Goal: Task Accomplishment & Management: Manage account settings

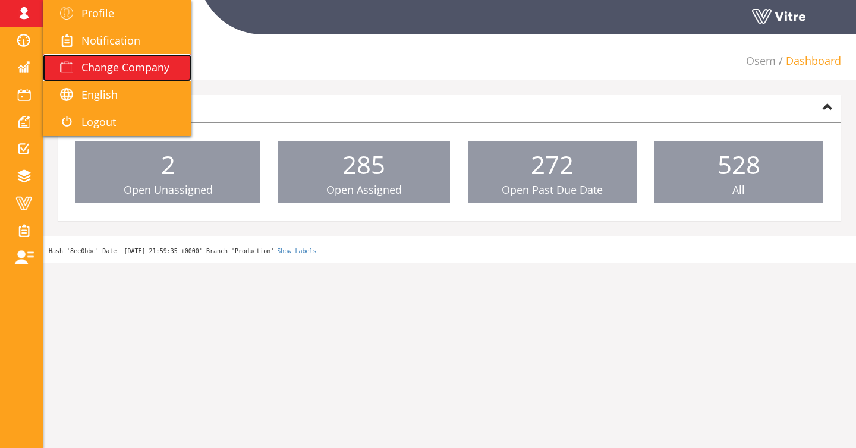
click at [70, 59] on link "Change Company" at bounding box center [117, 67] width 149 height 27
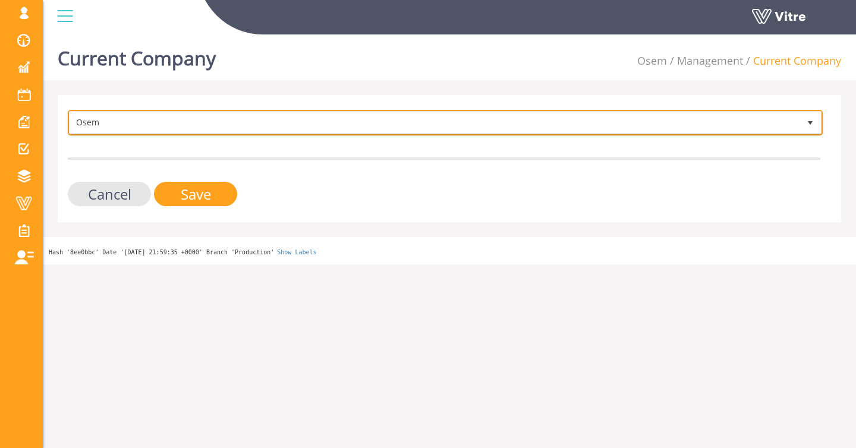
click at [161, 128] on span "Osem" at bounding box center [435, 122] width 730 height 21
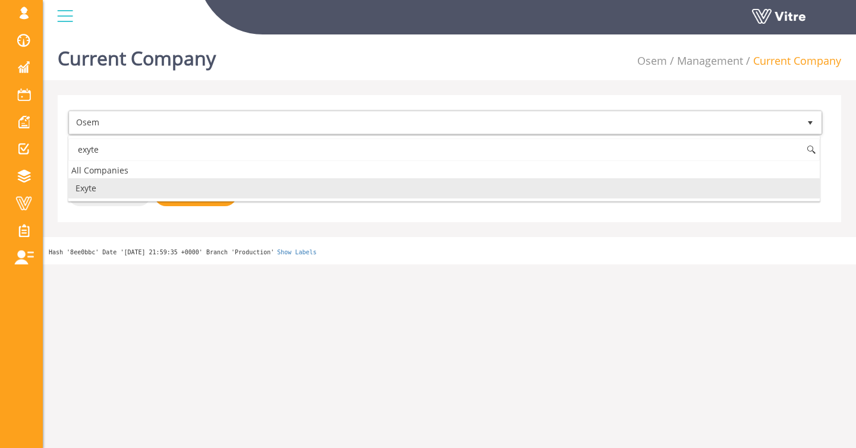
click at [128, 184] on li "Exyte" at bounding box center [444, 188] width 752 height 20
type input "exyte"
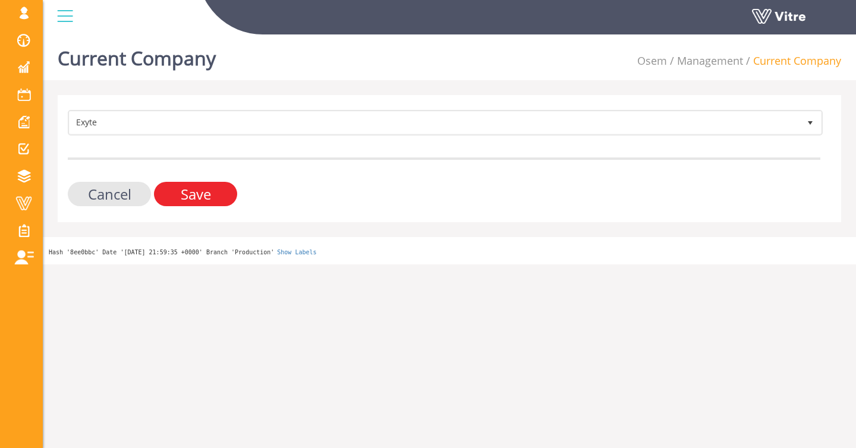
click at [210, 193] on input "Save" at bounding box center [195, 194] width 83 height 24
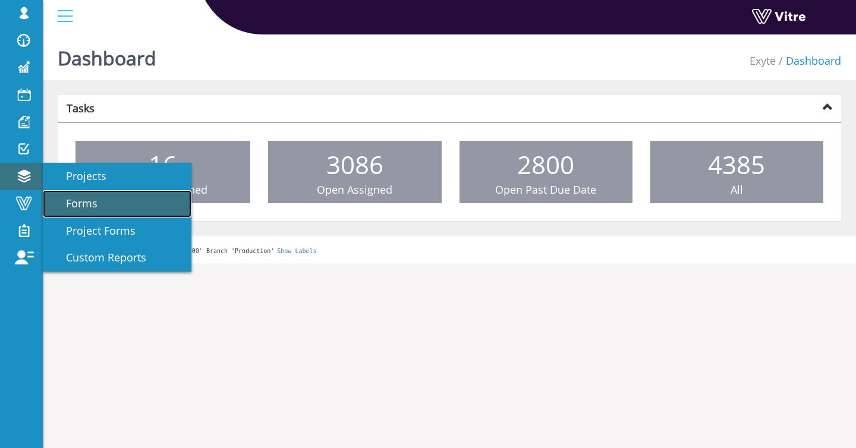
click at [82, 199] on span "Forms" at bounding box center [75, 203] width 46 height 14
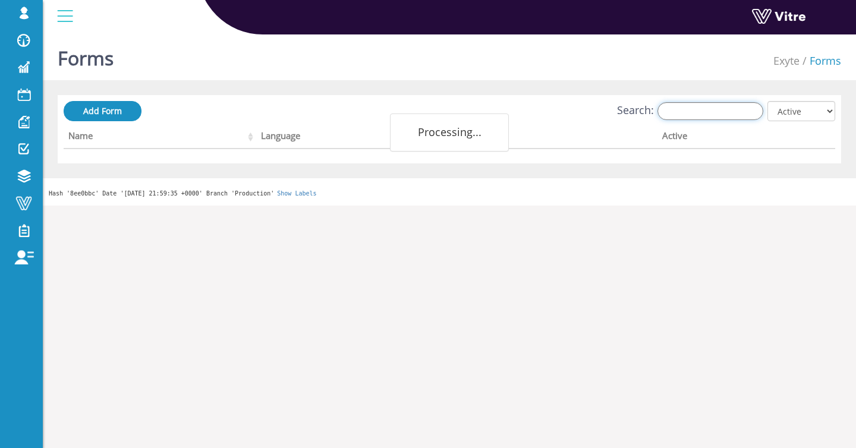
click at [753, 108] on input "Search:" at bounding box center [711, 111] width 106 height 18
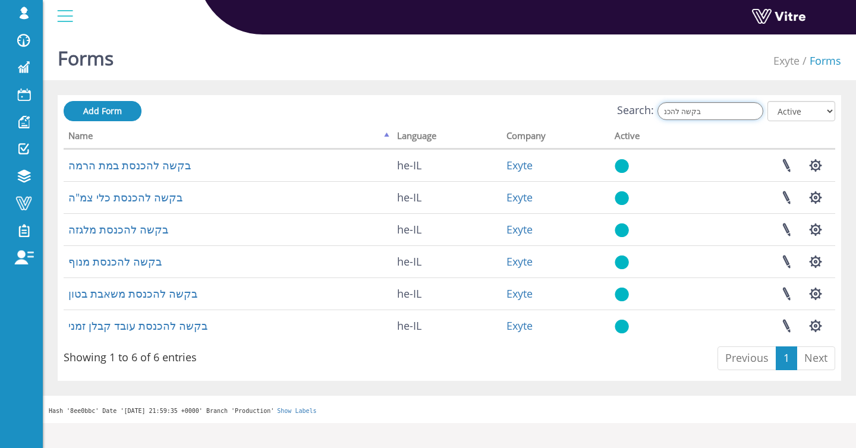
type input "בקשה להכנ"
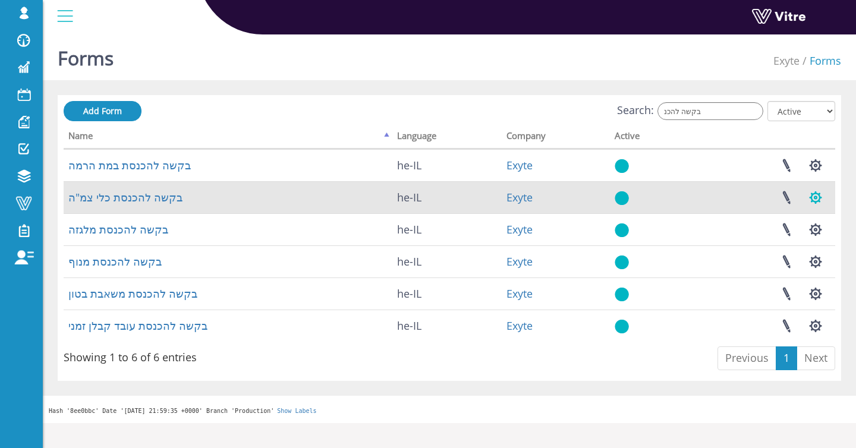
click at [824, 193] on button "button" at bounding box center [816, 198] width 30 height 32
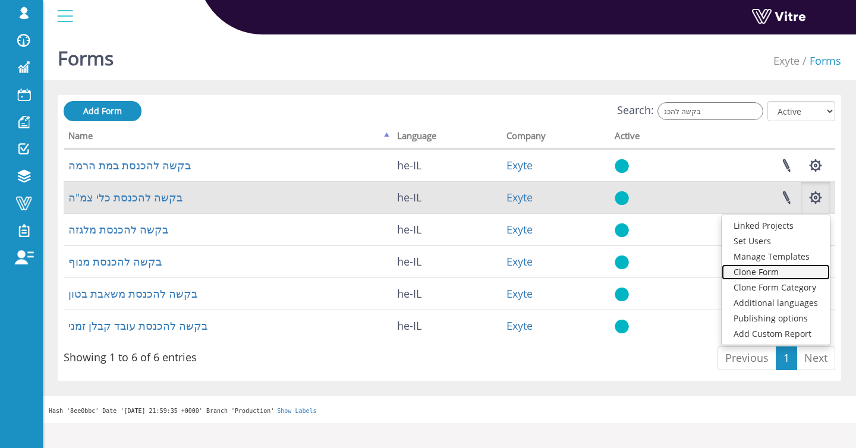
click at [789, 268] on link "Clone Form" at bounding box center [776, 272] width 108 height 15
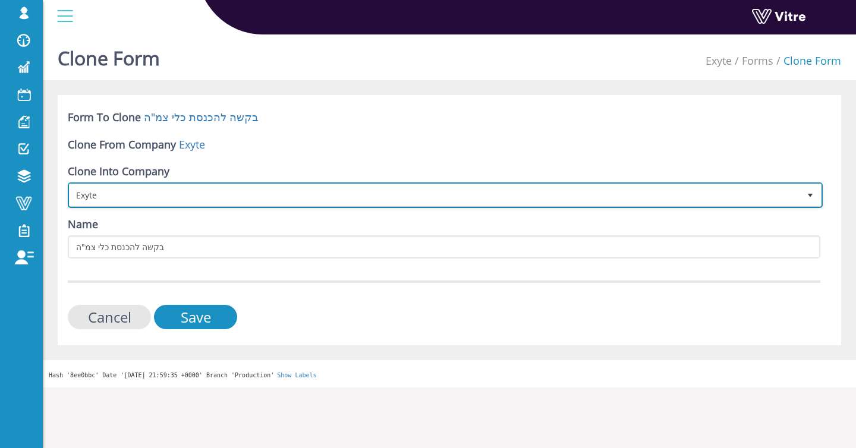
click at [205, 200] on span "Exyte" at bounding box center [435, 194] width 730 height 21
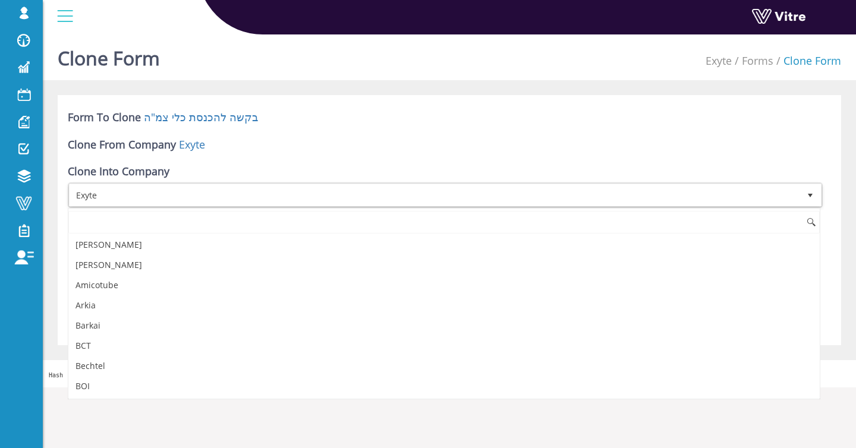
scroll to position [303, 0]
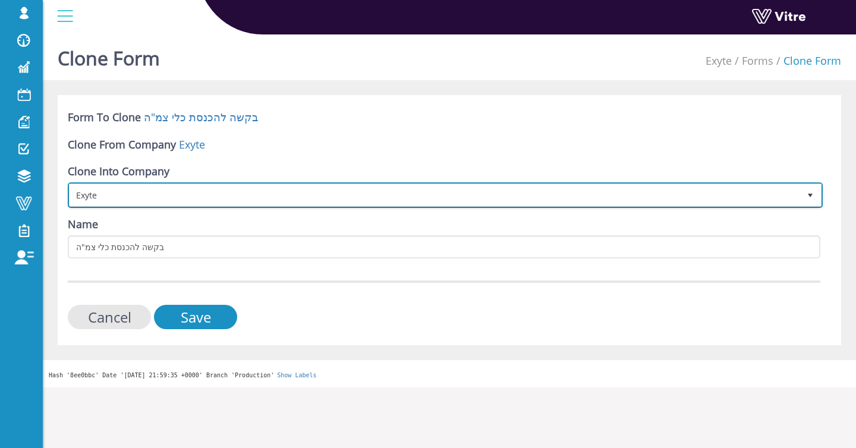
click at [252, 187] on span "Exyte" at bounding box center [435, 194] width 730 height 21
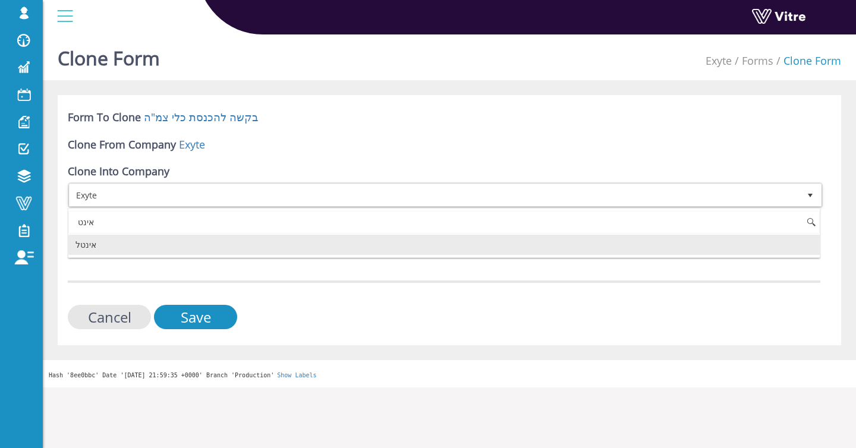
scroll to position [0, 0]
click at [219, 243] on li "אינטל" at bounding box center [444, 245] width 752 height 20
type input "אינט"
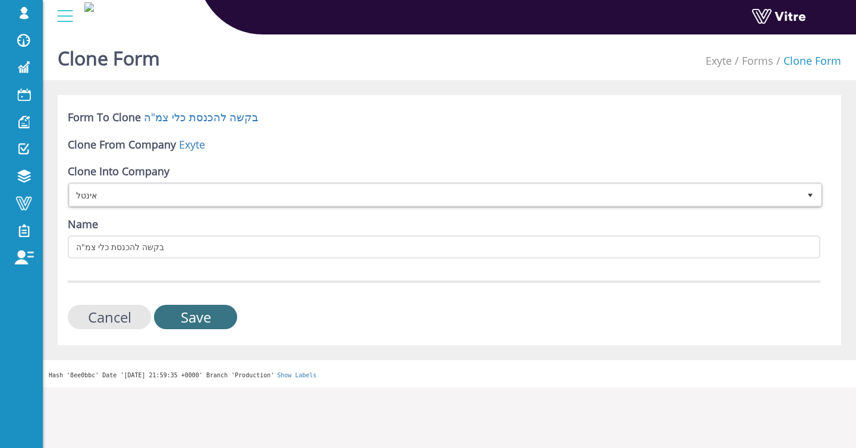
click at [219, 318] on input "Save" at bounding box center [195, 317] width 83 height 24
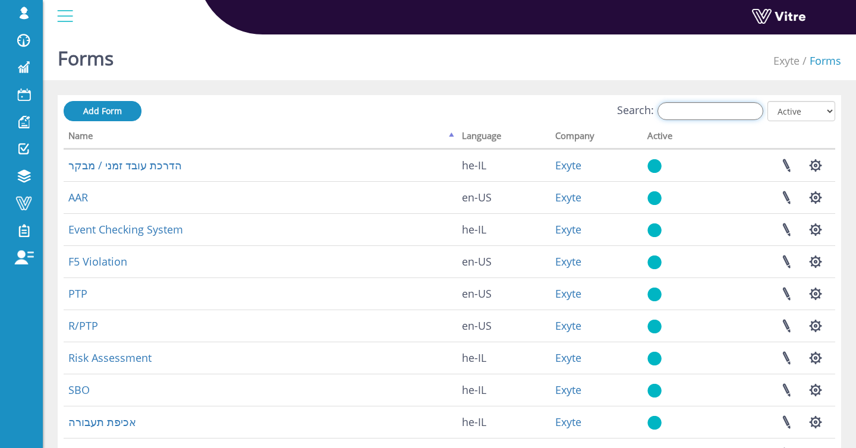
click at [732, 108] on input "Search:" at bounding box center [711, 111] width 106 height 18
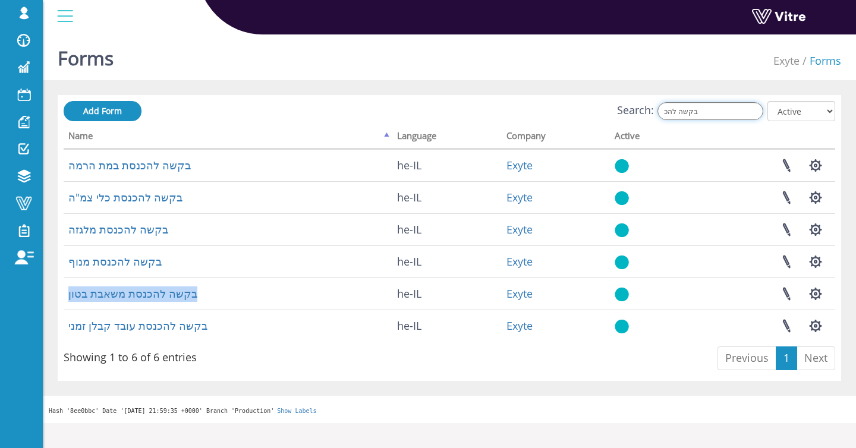
click at [706, 116] on input "בקשה להכ" at bounding box center [711, 111] width 106 height 18
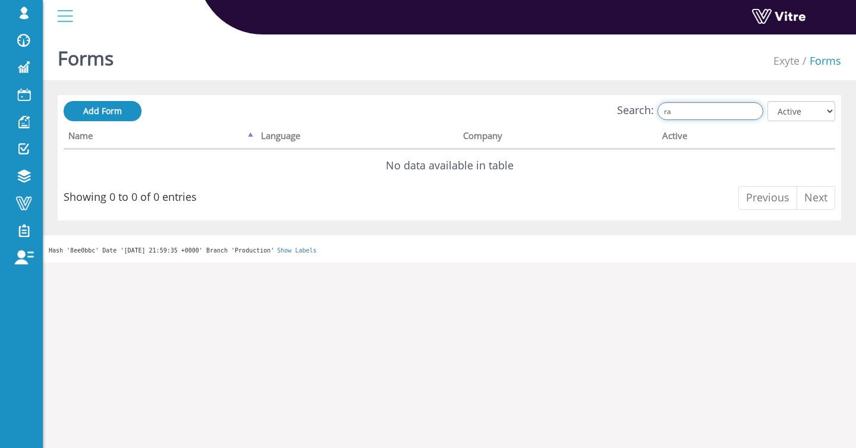
type input "r"
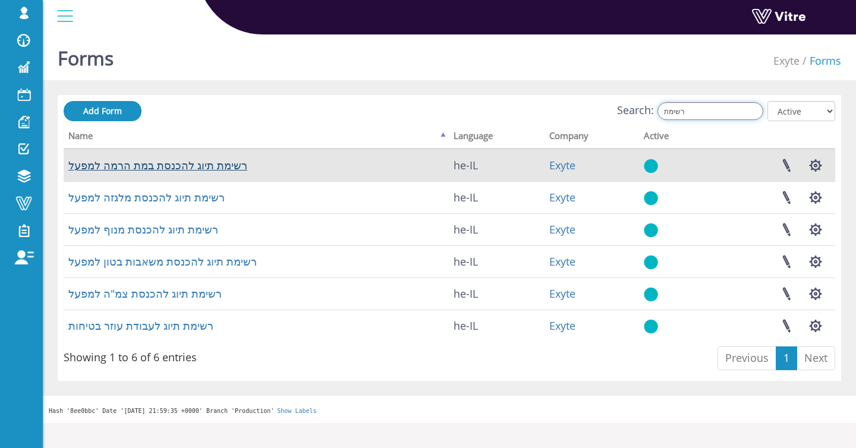
type input "רשימת"
click at [811, 164] on button "button" at bounding box center [816, 166] width 30 height 32
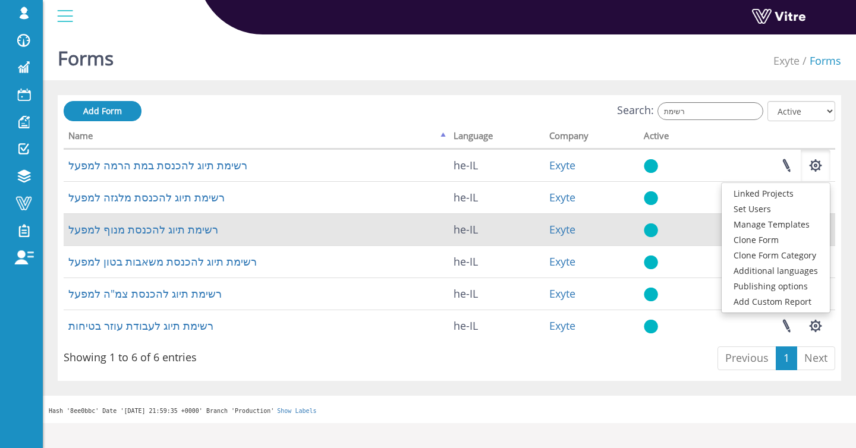
click at [287, 228] on td "רשימת תיוג להכנסת מנוף למפעל" at bounding box center [256, 230] width 385 height 32
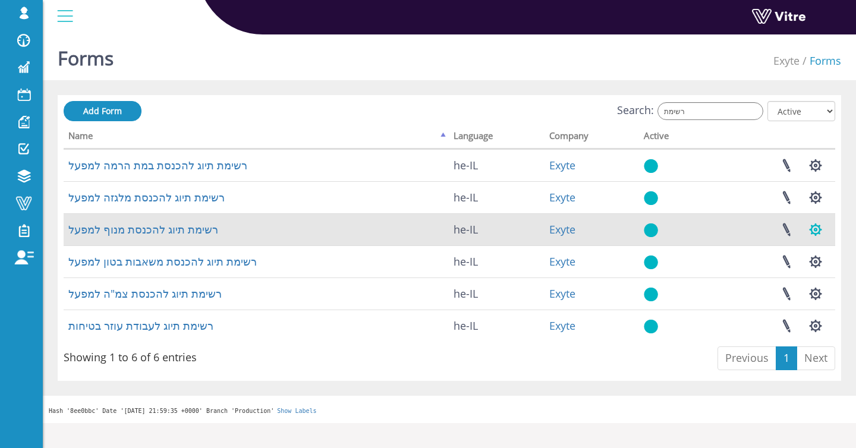
click at [825, 228] on button "button" at bounding box center [816, 230] width 30 height 32
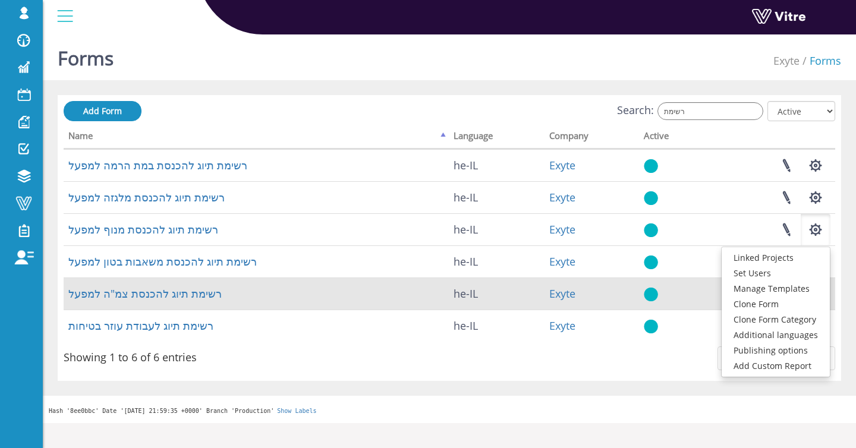
click at [336, 295] on td "רשימת תיוג להכנסת צמ"ה למפעל" at bounding box center [256, 294] width 385 height 32
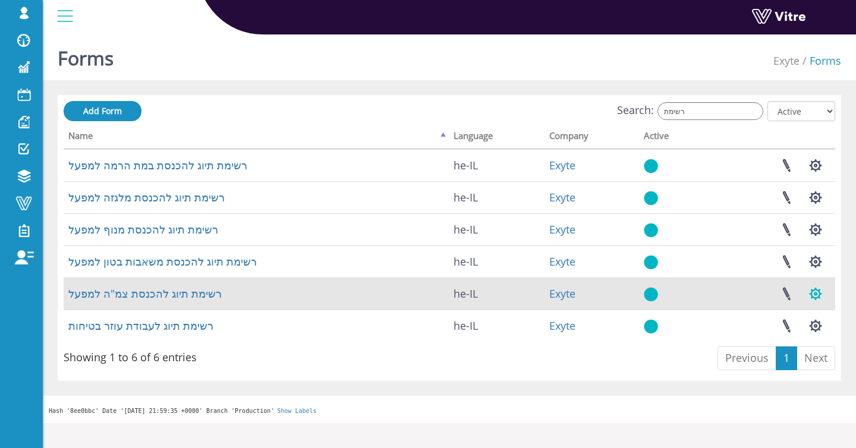
click at [811, 290] on button "button" at bounding box center [816, 294] width 30 height 32
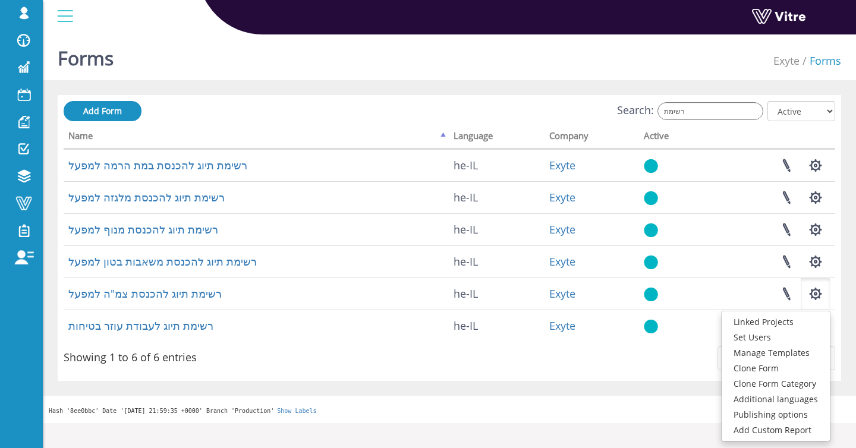
click at [723, 120] on div "Search: רשימת All Active Not Active" at bounding box center [450, 112] width 772 height 22
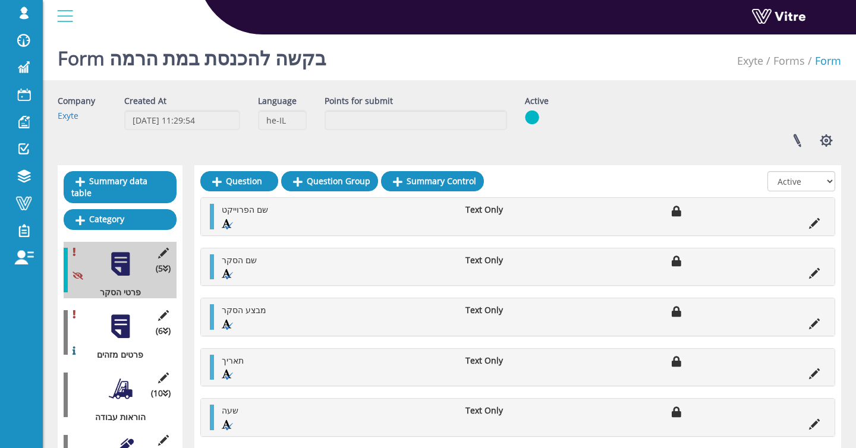
click at [114, 318] on div at bounding box center [120, 326] width 27 height 27
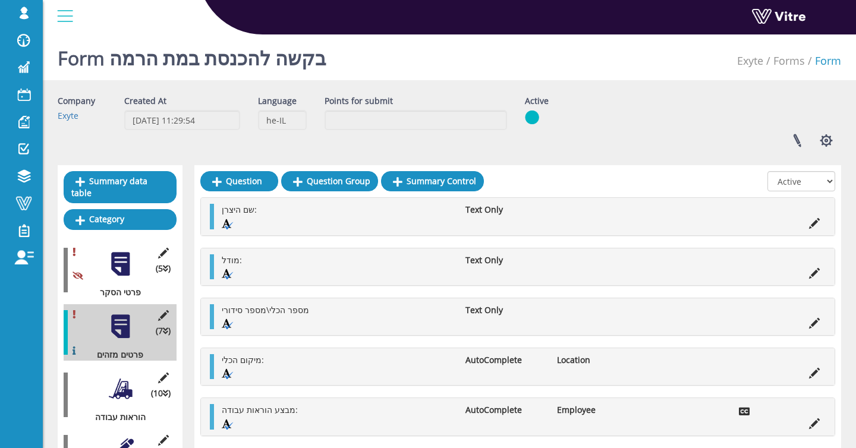
click at [821, 366] on li at bounding box center [812, 360] width 23 height 12
click at [818, 369] on icon at bounding box center [814, 373] width 11 height 11
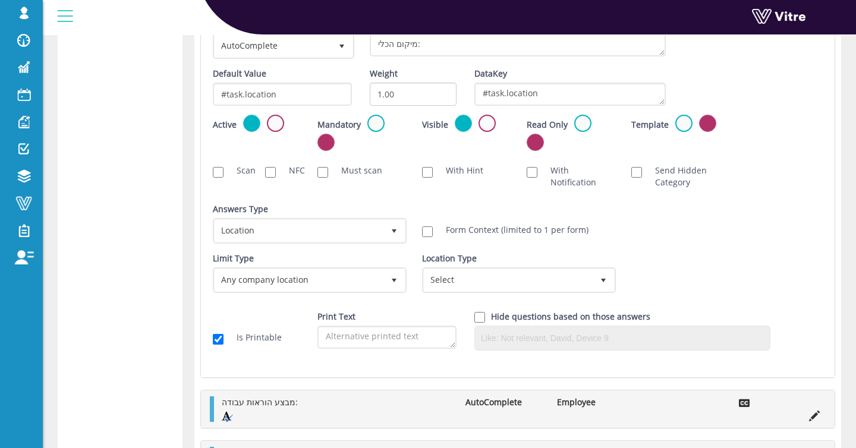
scroll to position [730, 0]
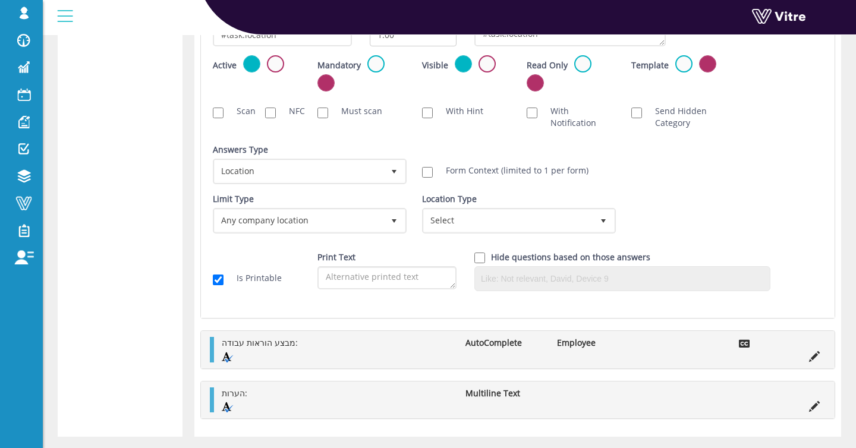
click at [479, 170] on label "Form Context (limited to 1 per form)" at bounding box center [511, 171] width 155 height 12
click at [433, 170] on input "Form Context (limited to 1 per form)" at bounding box center [427, 172] width 11 height 11
checkbox input "true"
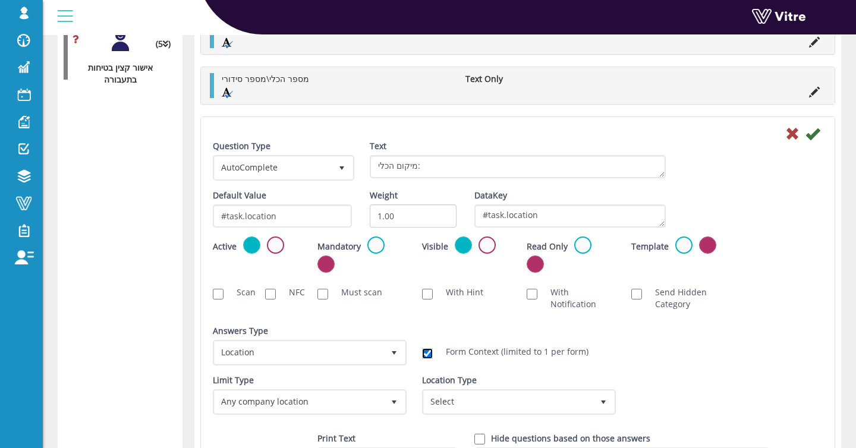
scroll to position [514, 0]
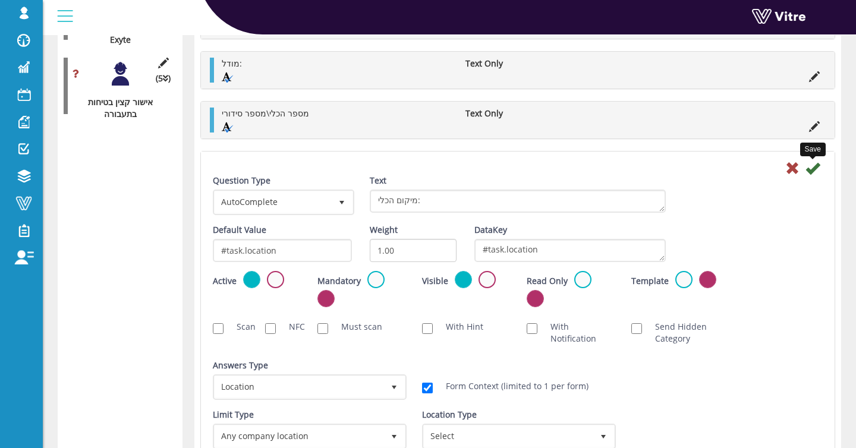
click at [815, 171] on icon at bounding box center [813, 168] width 14 height 14
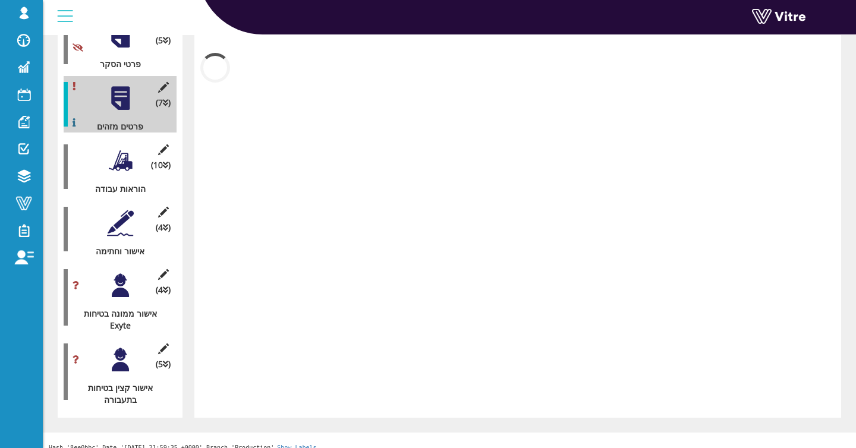
scroll to position [220, 0]
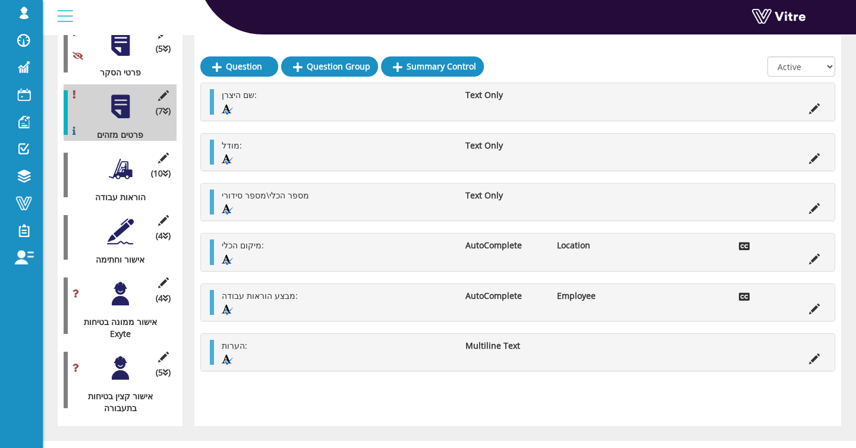
click at [126, 281] on div at bounding box center [120, 294] width 27 height 27
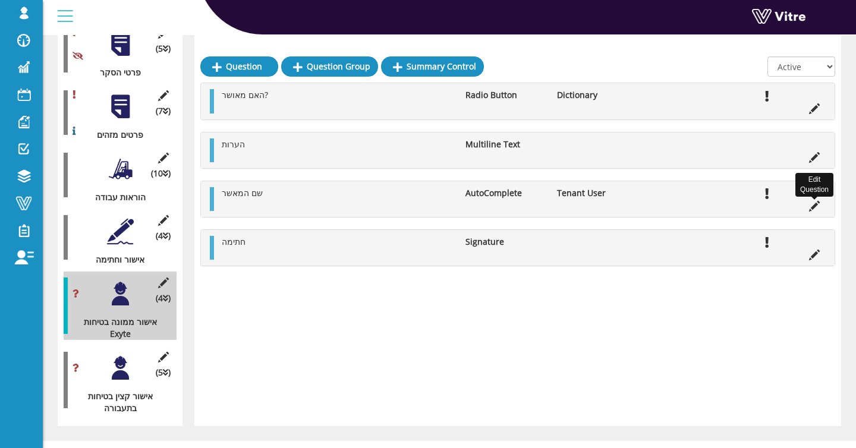
click at [816, 207] on icon at bounding box center [814, 206] width 11 height 11
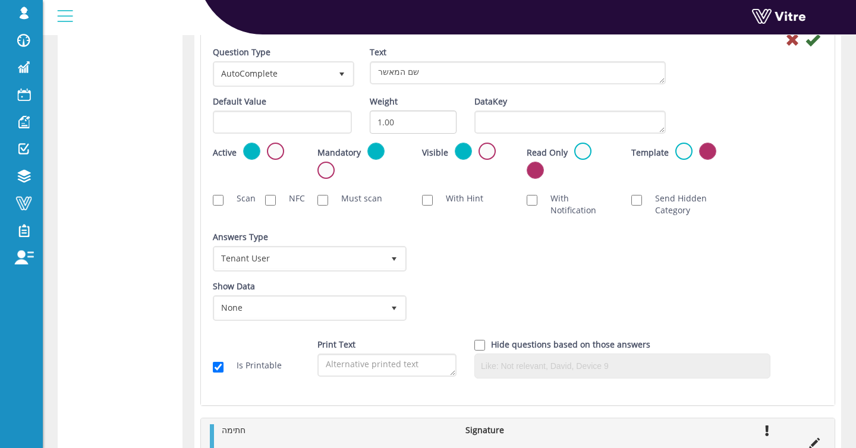
scroll to position [690, 0]
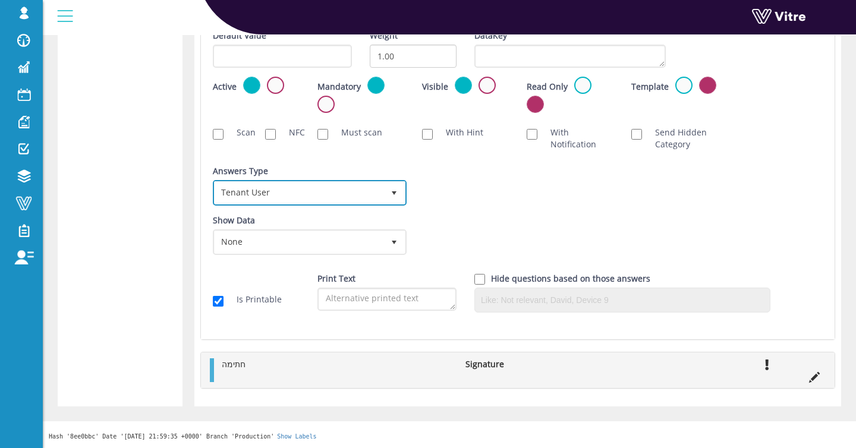
click at [297, 180] on span "Tenant User 21" at bounding box center [310, 193] width 194 height 26
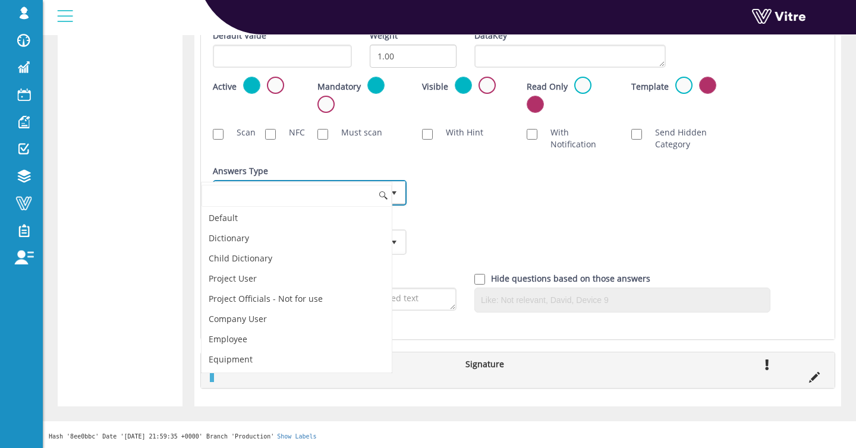
scroll to position [121, 0]
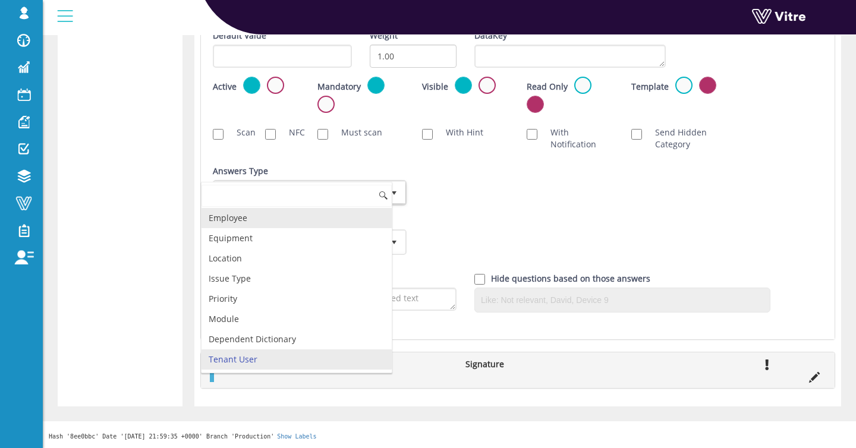
click at [270, 211] on li "Employee" at bounding box center [297, 218] width 190 height 20
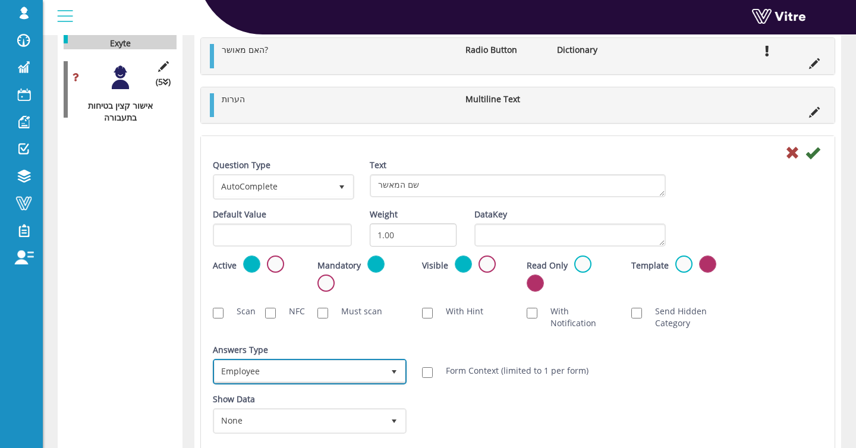
scroll to position [504, 0]
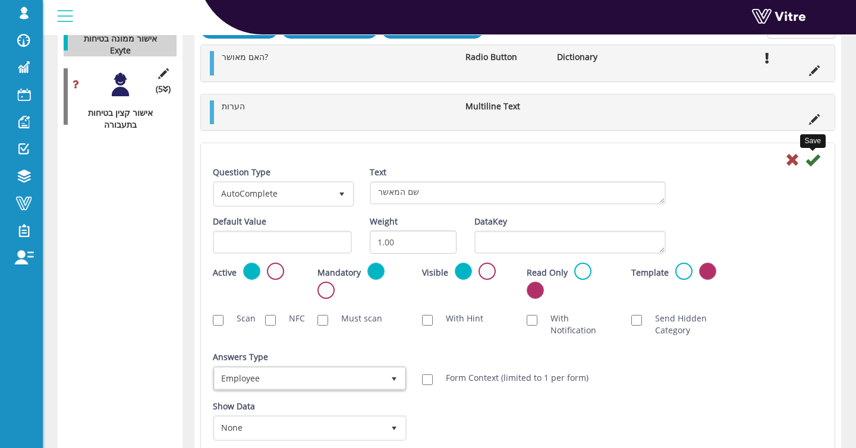
click at [813, 162] on icon at bounding box center [813, 160] width 14 height 14
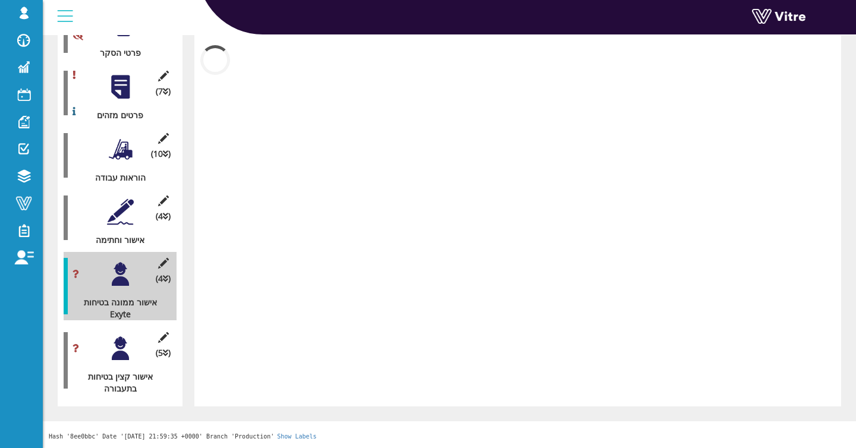
scroll to position [228, 0]
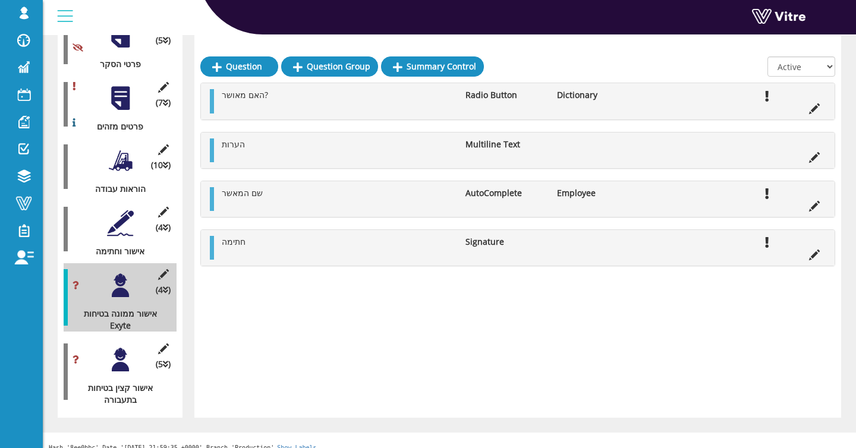
click at [115, 351] on div at bounding box center [120, 360] width 27 height 27
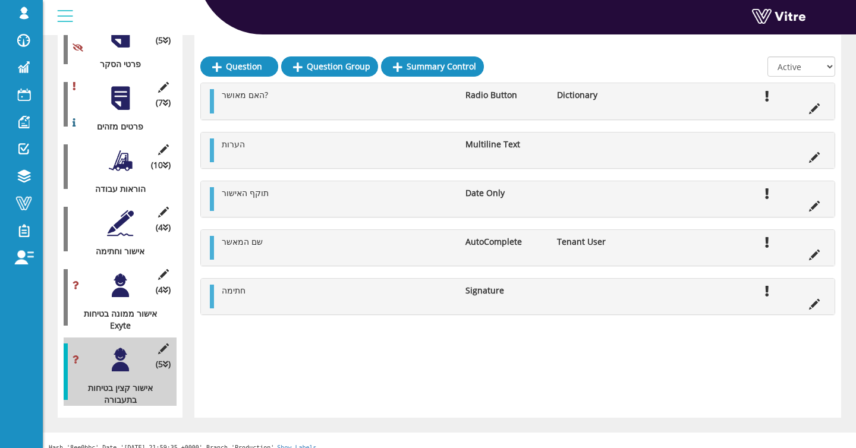
click at [778, 263] on div "שם המאשר AutoComplete Tenant User" at bounding box center [518, 248] width 634 height 36
click at [808, 257] on li at bounding box center [814, 254] width 23 height 12
click at [809, 257] on icon at bounding box center [814, 255] width 11 height 11
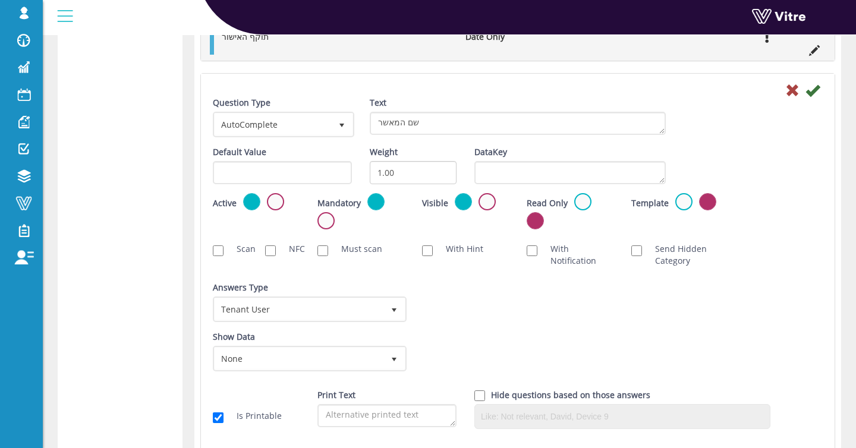
scroll to position [755, 0]
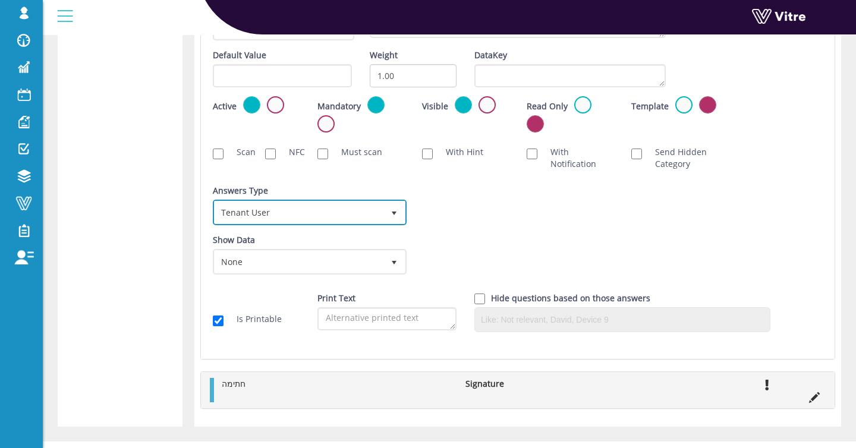
click at [322, 208] on span "Tenant User" at bounding box center [299, 212] width 169 height 21
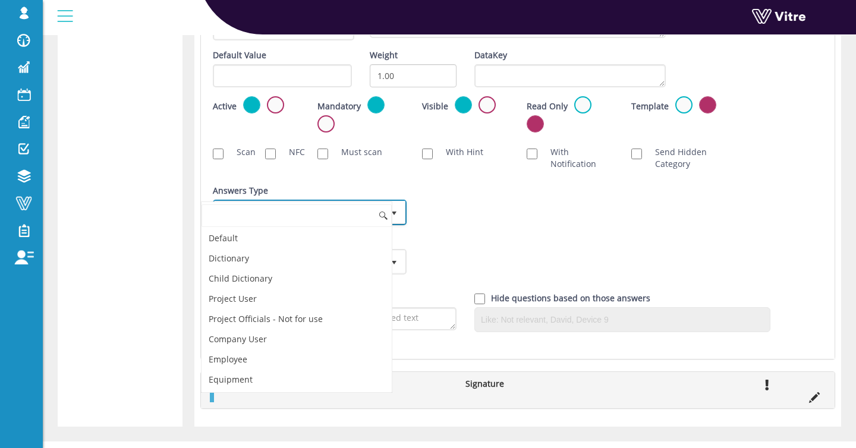
scroll to position [121, 0]
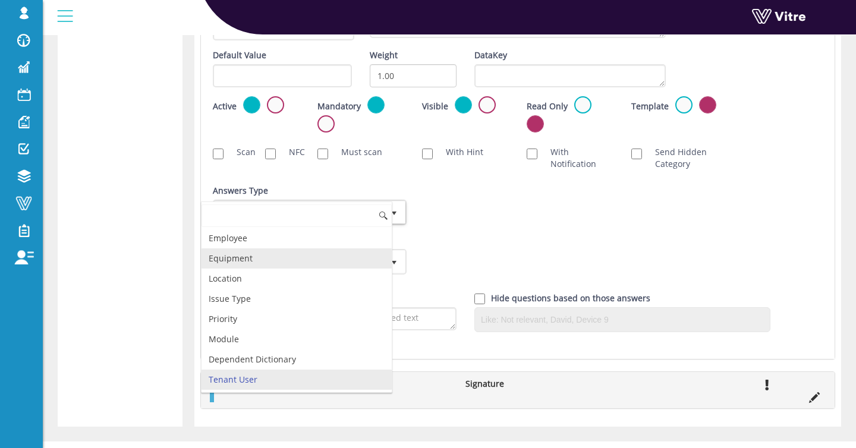
click at [277, 253] on li "Equipment" at bounding box center [297, 259] width 190 height 20
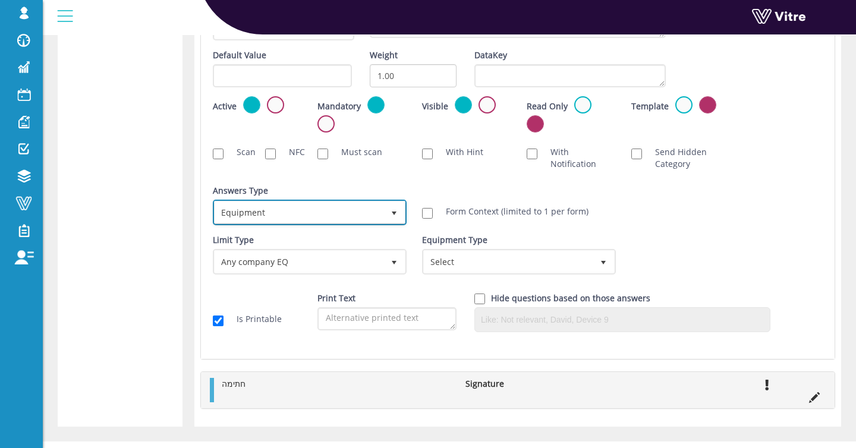
click at [282, 222] on span "Equipment" at bounding box center [299, 212] width 169 height 21
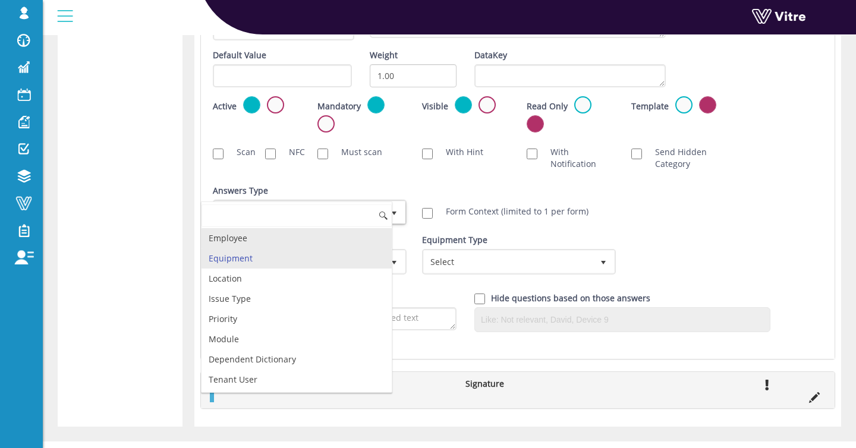
click at [280, 231] on li "Employee" at bounding box center [297, 238] width 190 height 20
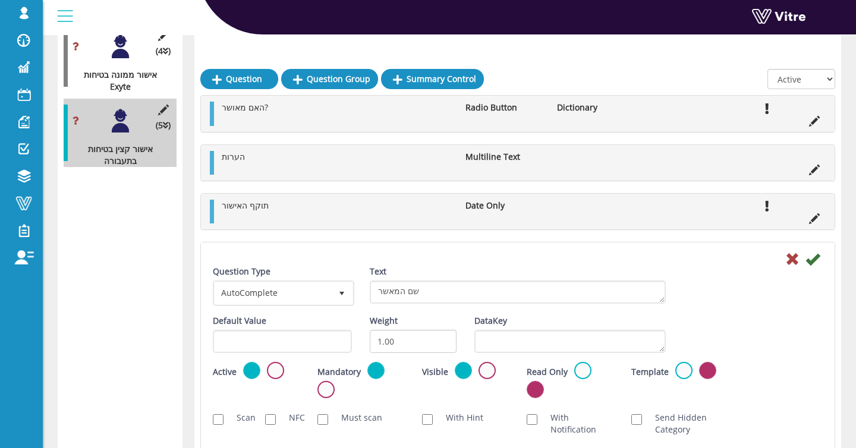
scroll to position [452, 0]
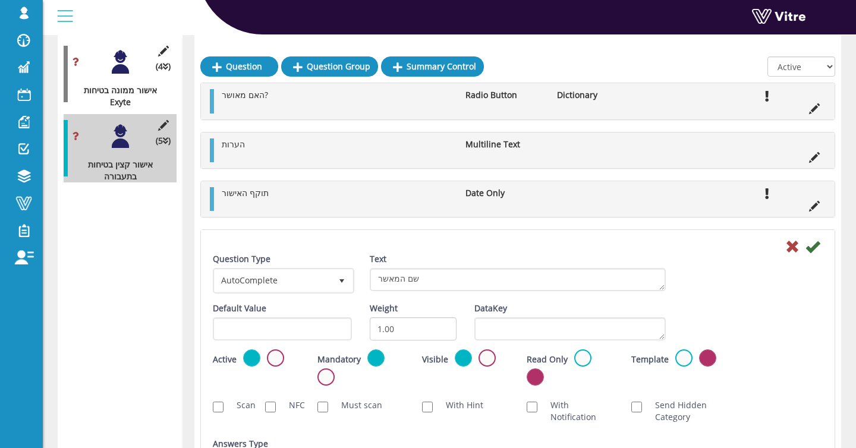
click at [820, 242] on div at bounding box center [518, 246] width 628 height 14
click at [818, 244] on icon at bounding box center [813, 247] width 14 height 14
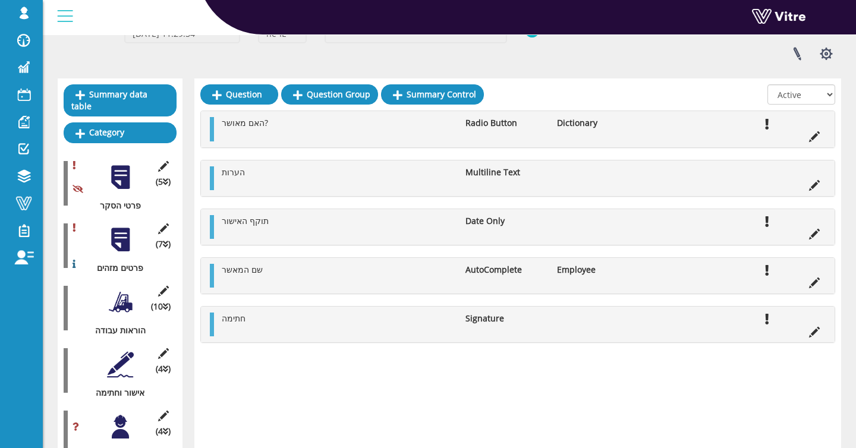
scroll to position [86, 0]
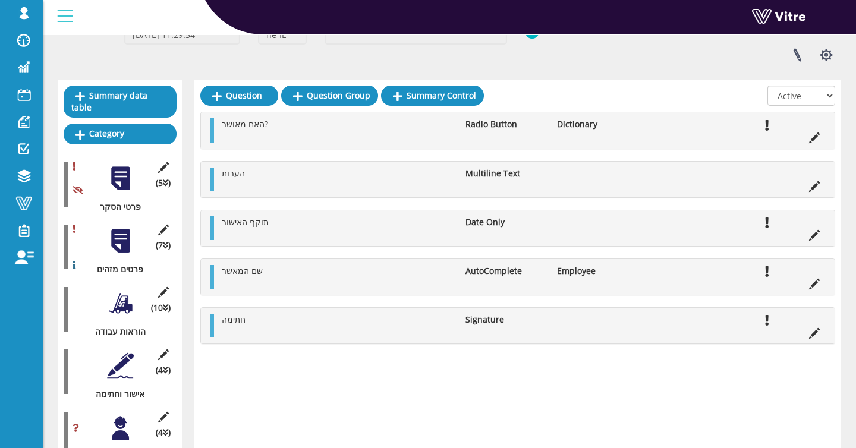
click at [121, 228] on div at bounding box center [120, 241] width 27 height 27
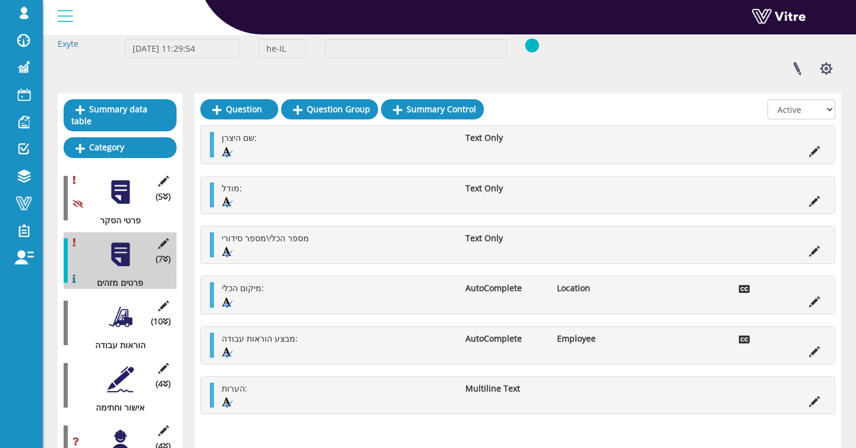
scroll to position [52, 0]
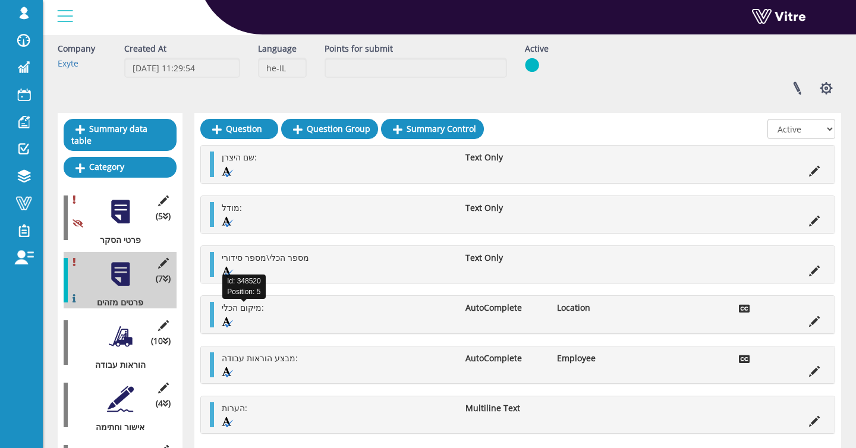
click at [261, 313] on span "מיקום הכלי:" at bounding box center [243, 307] width 42 height 11
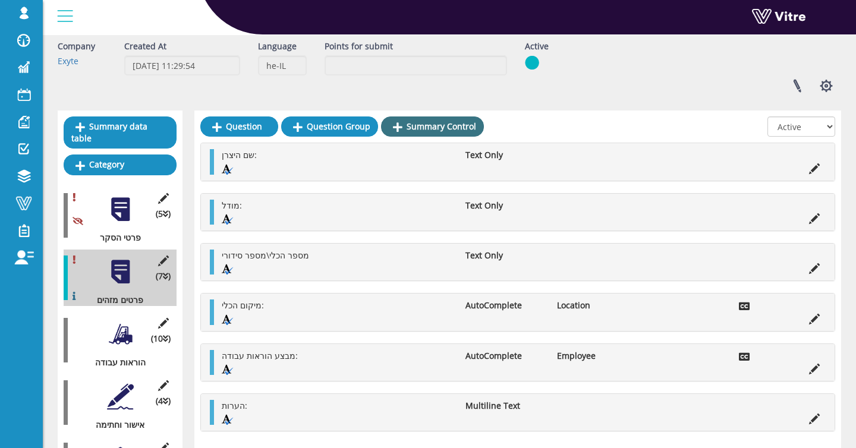
scroll to position [0, 0]
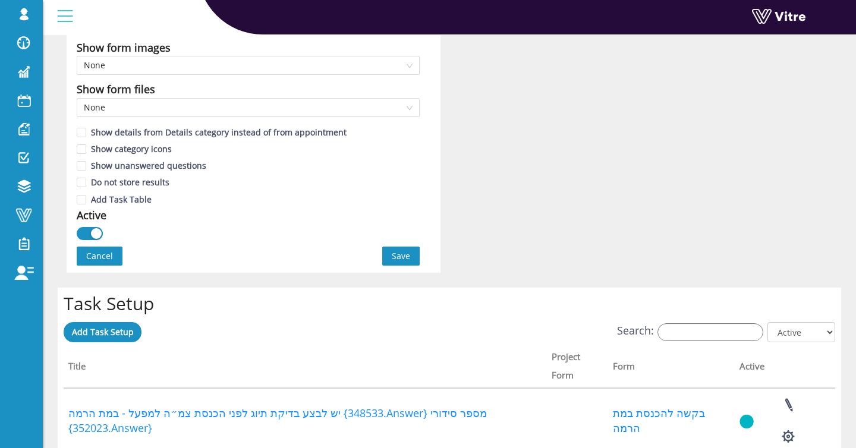
scroll to position [762, 0]
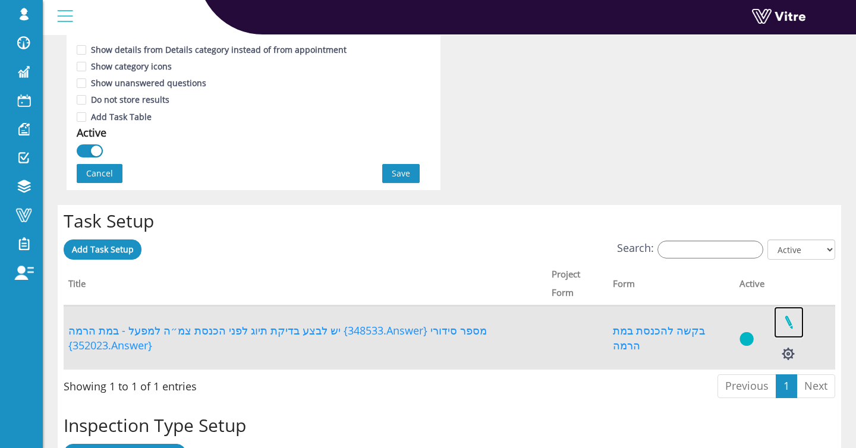
click at [789, 321] on link at bounding box center [789, 323] width 30 height 32
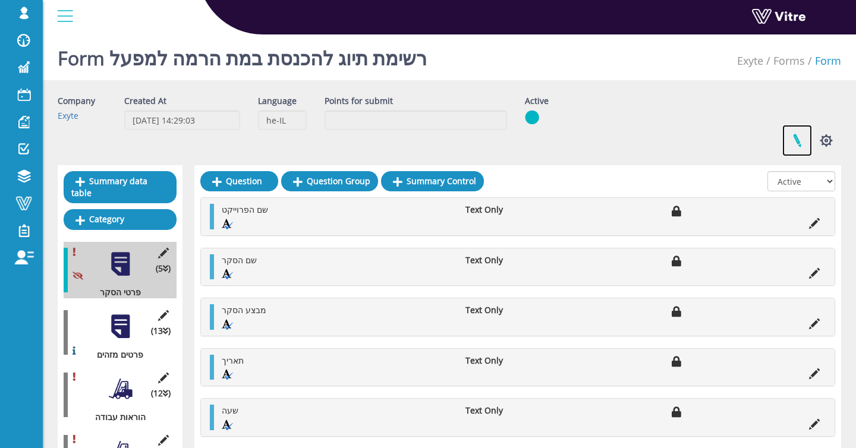
click at [793, 143] on link at bounding box center [798, 141] width 30 height 32
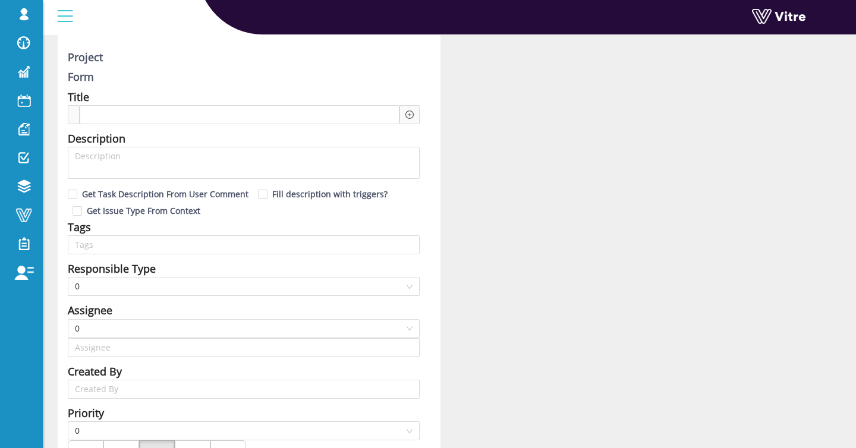
type input "Shir Moreno SU"
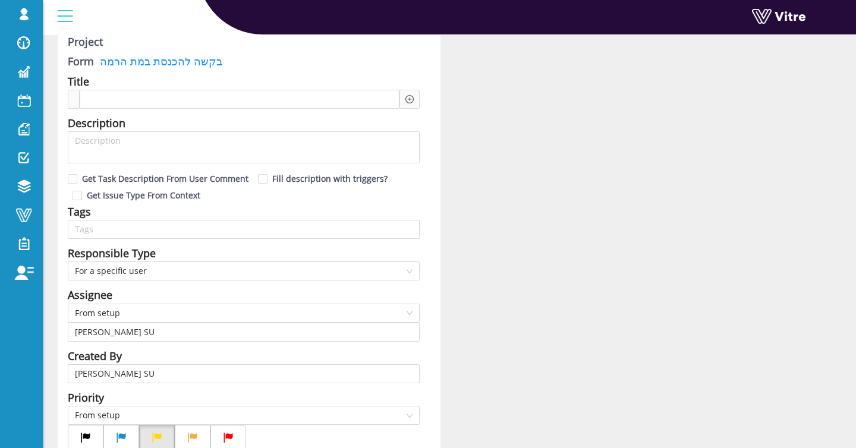
scroll to position [80, 0]
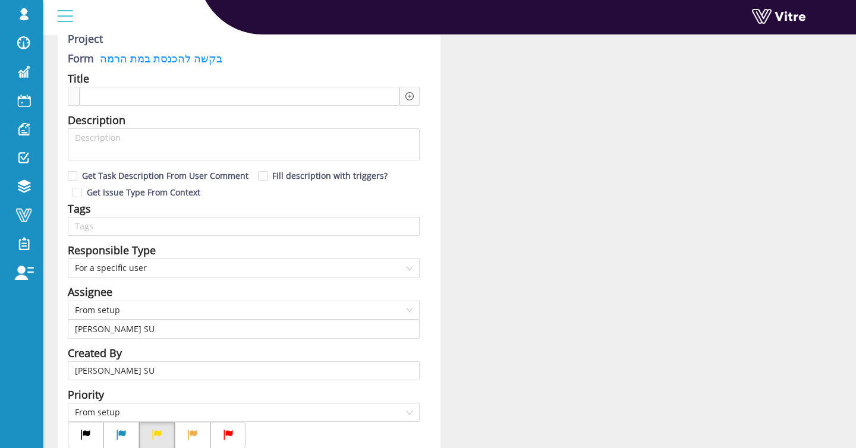
type input "12"
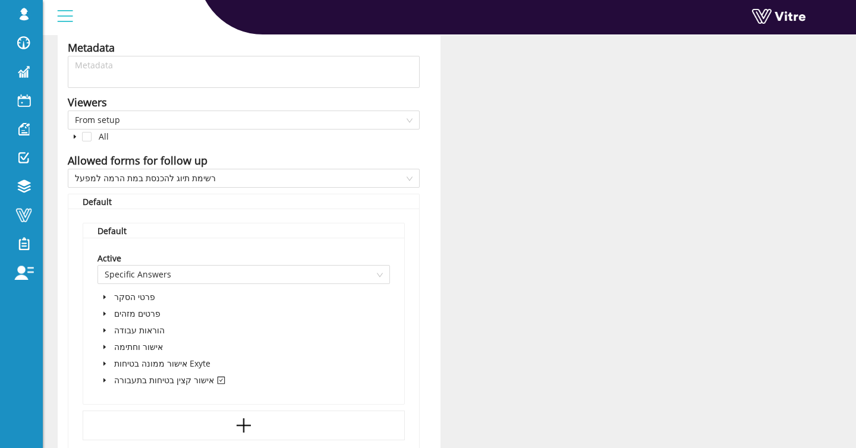
scroll to position [671, 0]
click at [99, 382] on span at bounding box center [105, 379] width 14 height 14
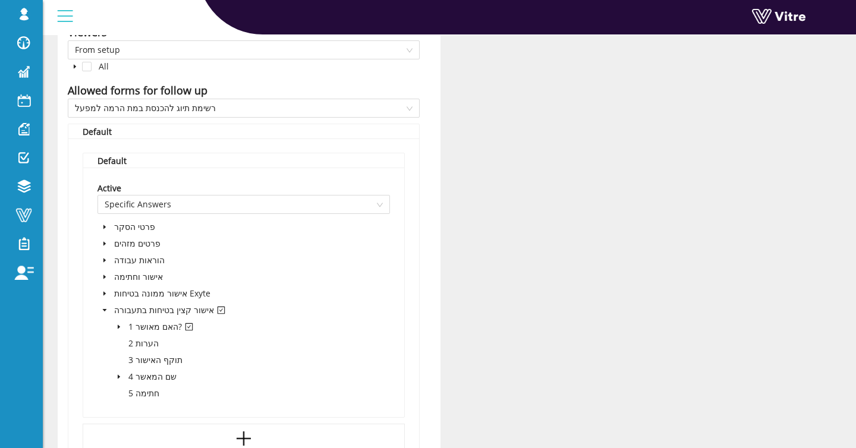
scroll to position [739, 0]
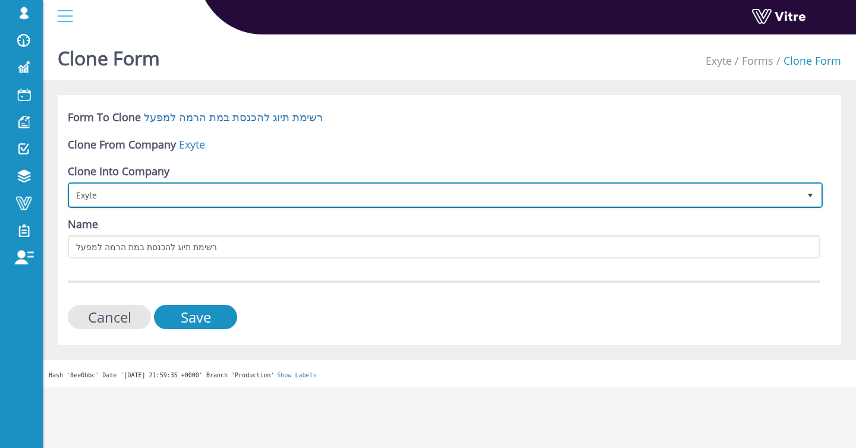
click at [146, 199] on span "Exyte" at bounding box center [435, 194] width 730 height 21
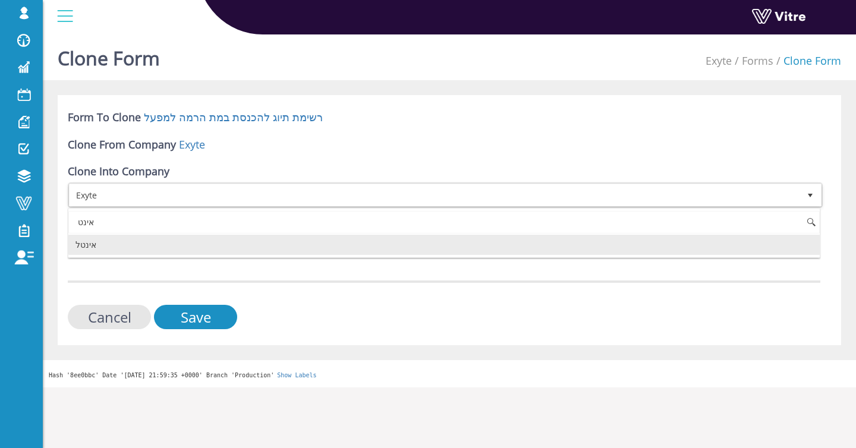
click at [144, 243] on li "אינטל" at bounding box center [444, 245] width 752 height 20
type input "אינט"
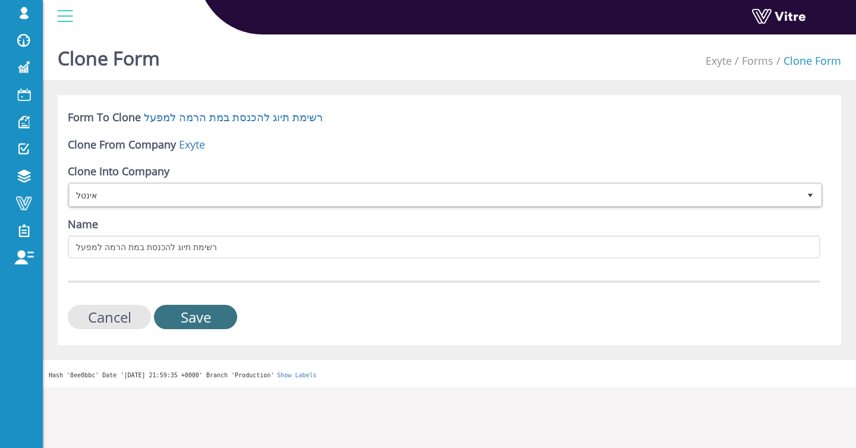
click at [216, 318] on input "Save" at bounding box center [195, 317] width 83 height 24
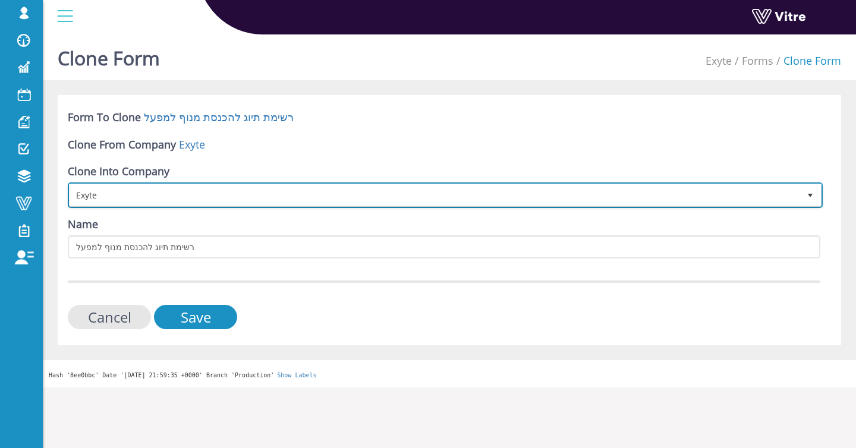
click at [175, 198] on span "Exyte" at bounding box center [435, 194] width 730 height 21
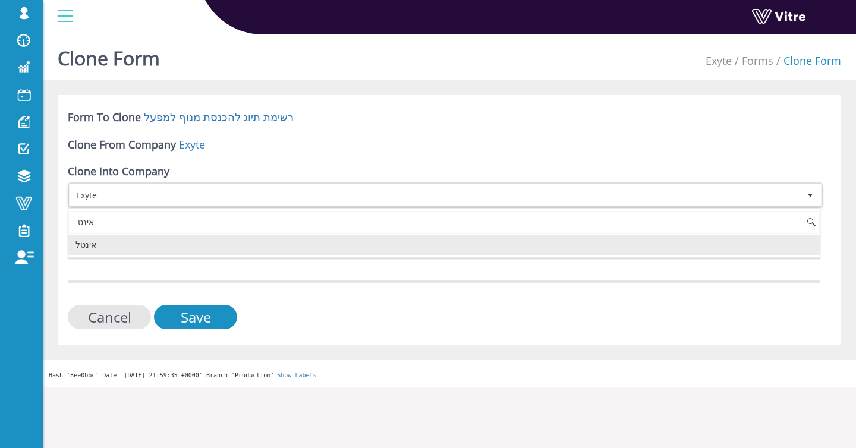
click at [145, 246] on li "אינטל" at bounding box center [444, 245] width 752 height 20
type input "אינט"
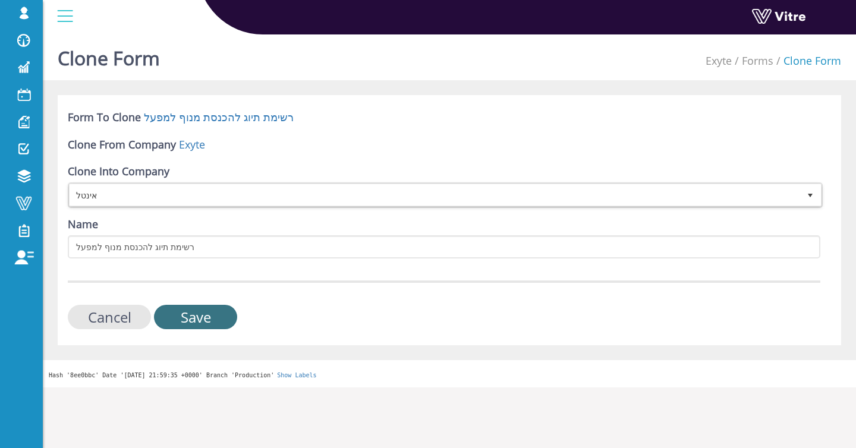
click at [216, 320] on input "Save" at bounding box center [195, 317] width 83 height 24
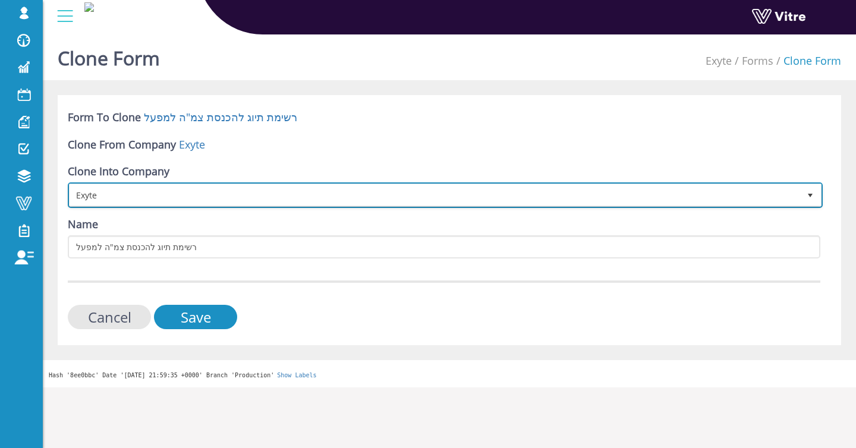
click at [190, 193] on span "Exyte" at bounding box center [435, 194] width 730 height 21
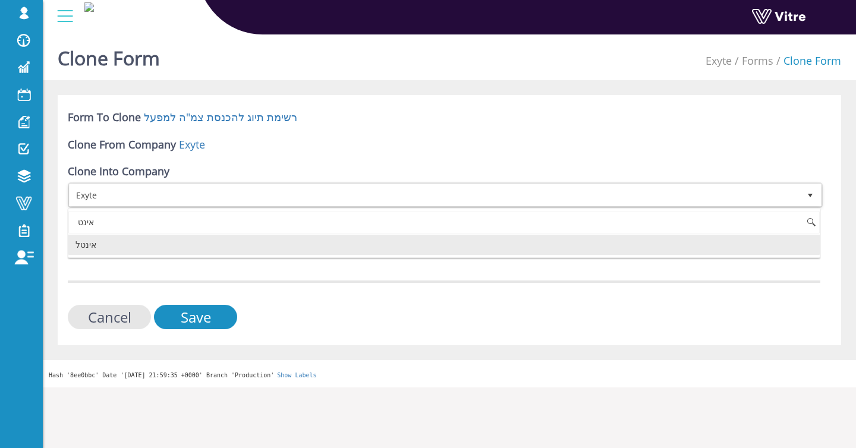
click at [181, 241] on li "אינטל" at bounding box center [444, 245] width 752 height 20
type input "אינט"
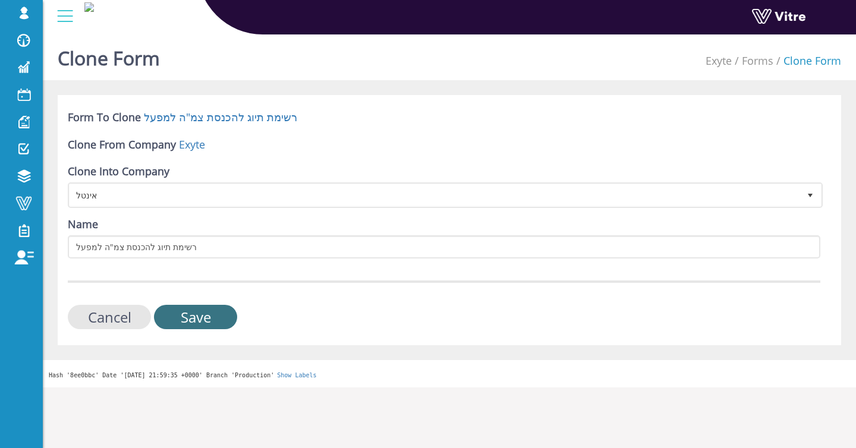
click at [200, 317] on input "Save" at bounding box center [195, 317] width 83 height 24
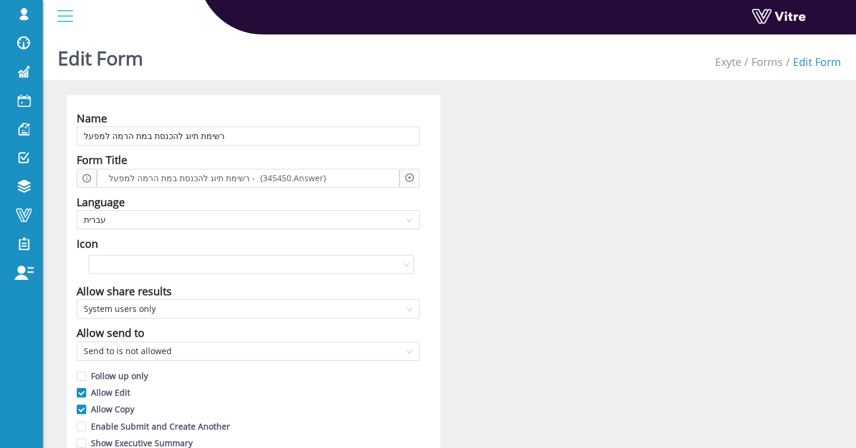
click at [406, 175] on icon "plus-circle" at bounding box center [410, 178] width 8 height 8
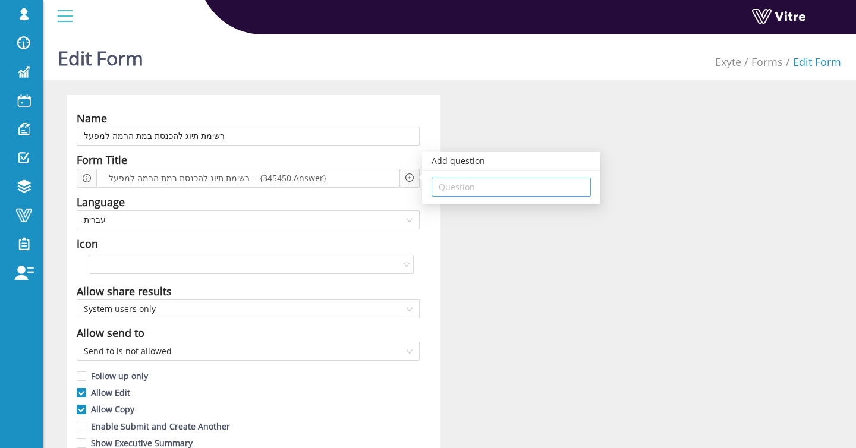
click at [479, 187] on input "search" at bounding box center [511, 187] width 145 height 18
type input "450"
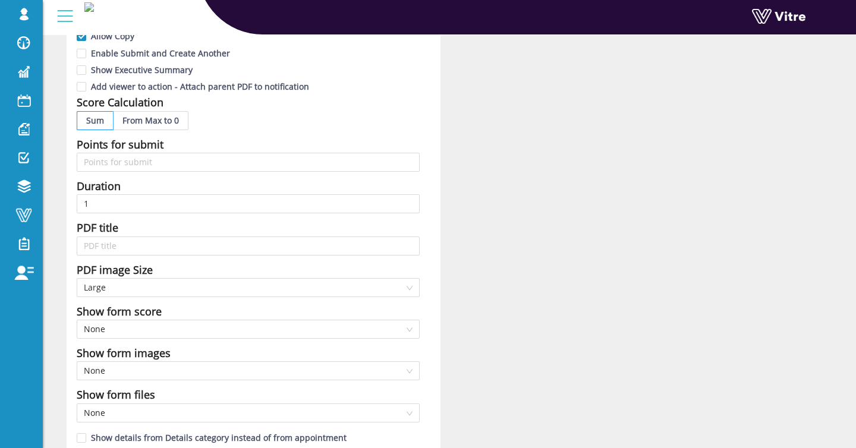
scroll to position [376, 0]
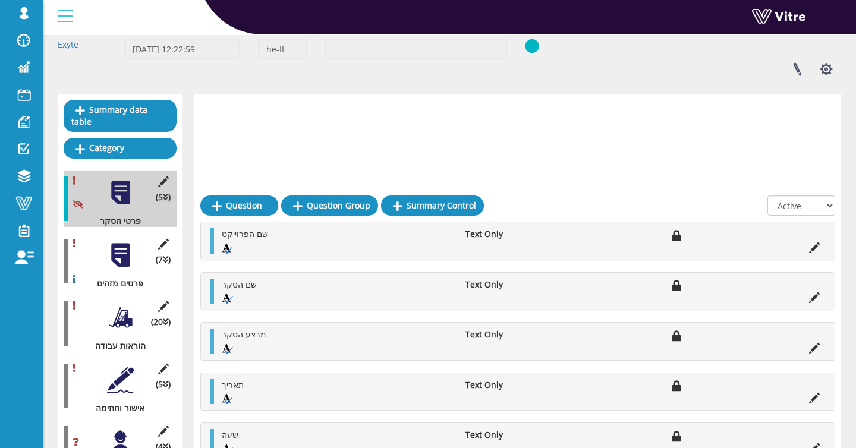
scroll to position [228, 0]
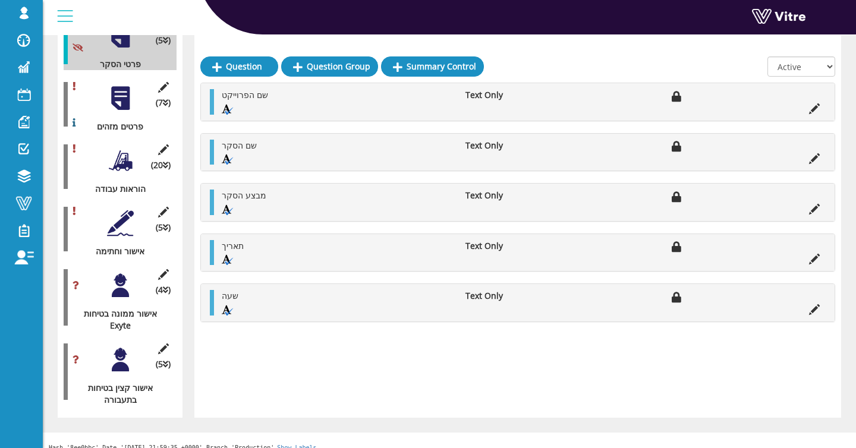
click at [115, 272] on div at bounding box center [120, 285] width 27 height 27
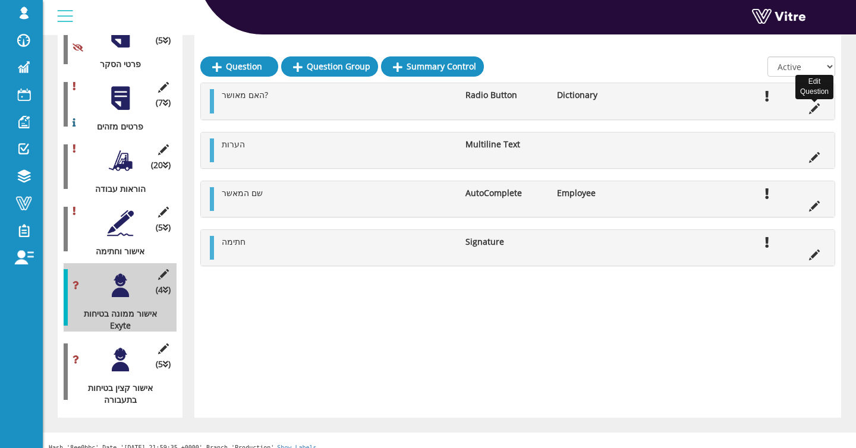
click at [812, 108] on icon at bounding box center [814, 108] width 11 height 11
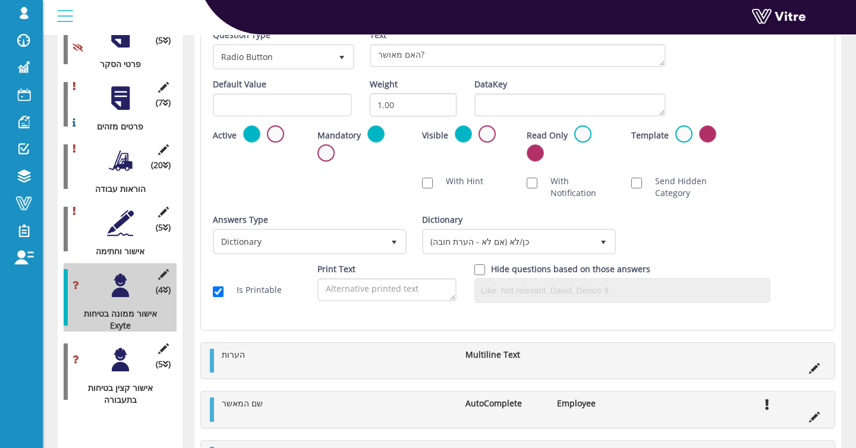
scroll to position [0, 0]
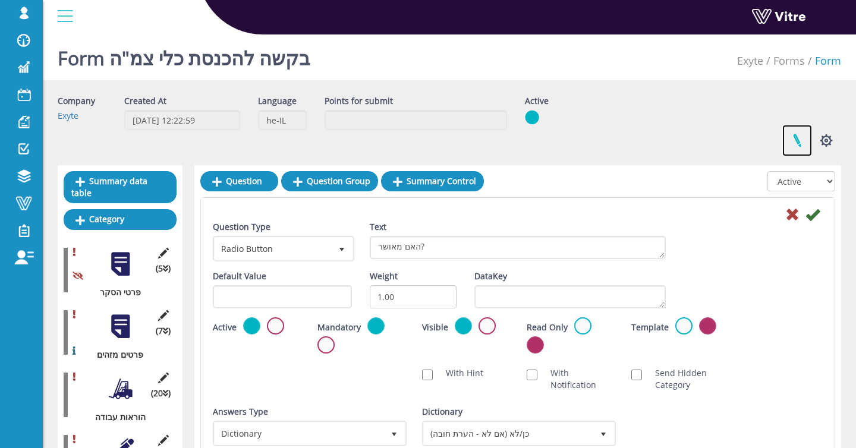
click at [803, 140] on link at bounding box center [798, 141] width 30 height 32
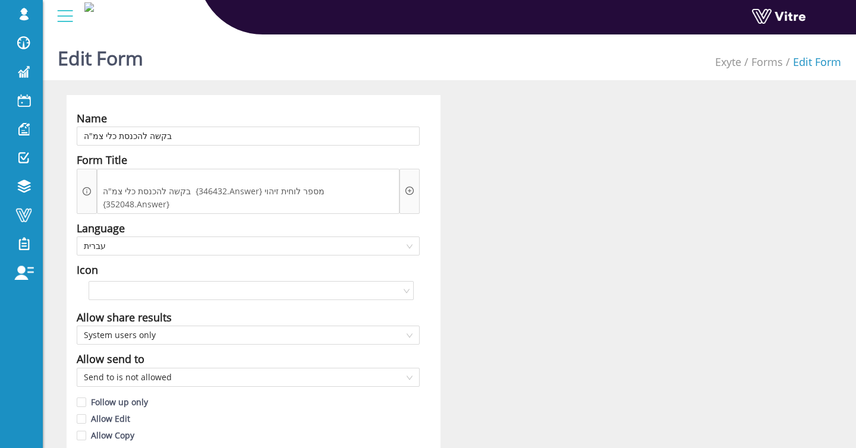
click at [408, 190] on icon "plus-circle" at bounding box center [410, 191] width 8 height 8
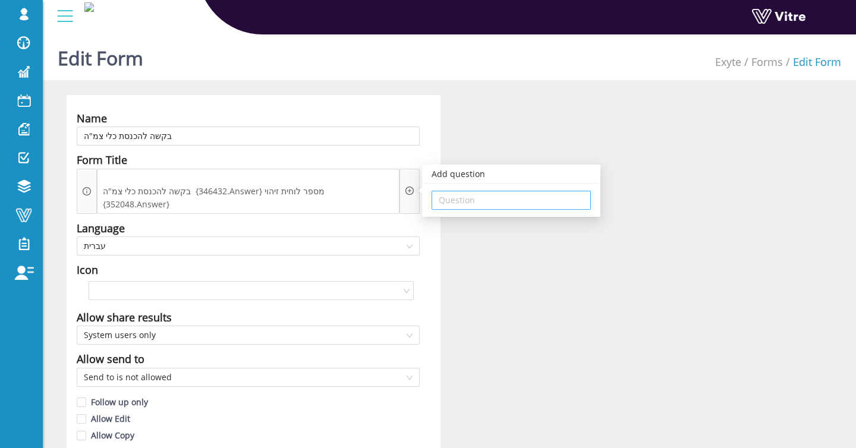
click at [454, 203] on input "search" at bounding box center [511, 200] width 145 height 18
type input "432"
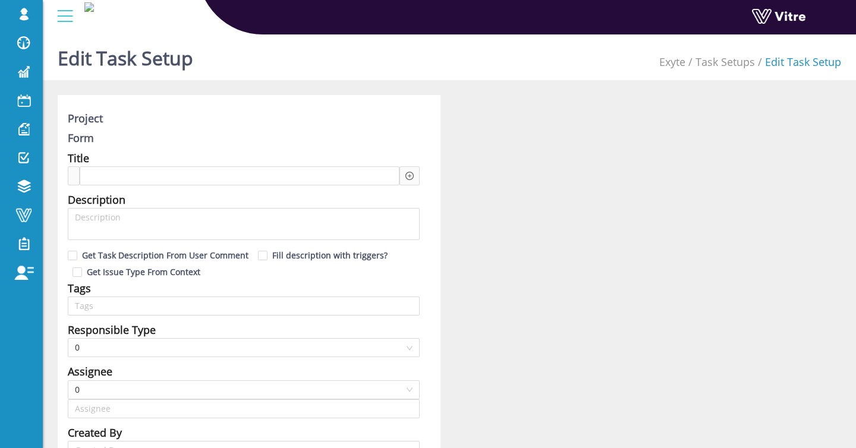
type input "[PERSON_NAME] SU"
type input "12"
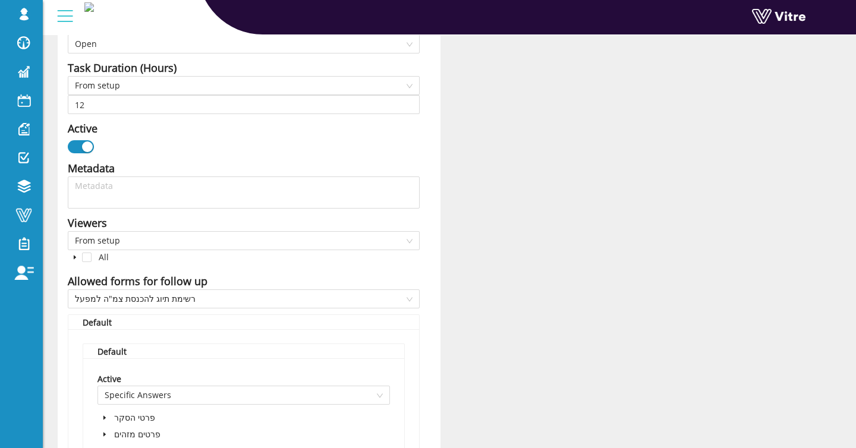
scroll to position [929, 0]
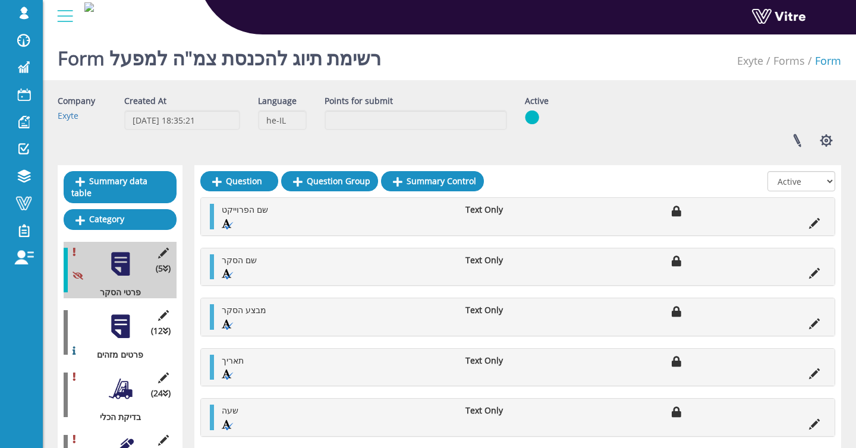
click at [114, 315] on div at bounding box center [120, 326] width 27 height 27
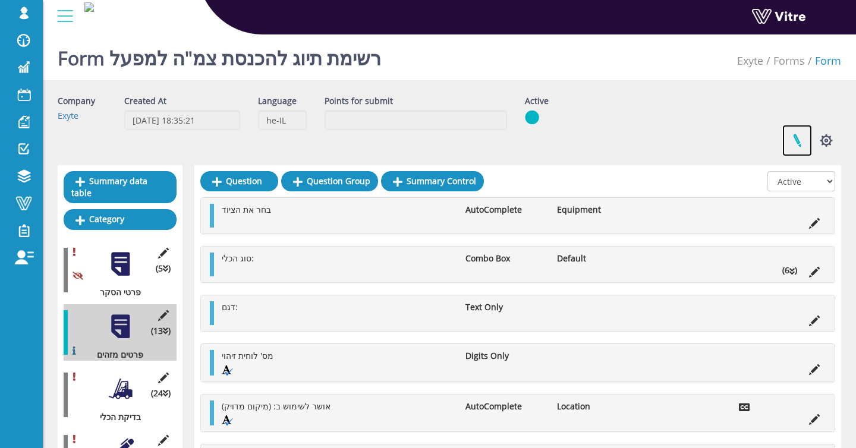
click at [799, 140] on link at bounding box center [798, 141] width 30 height 32
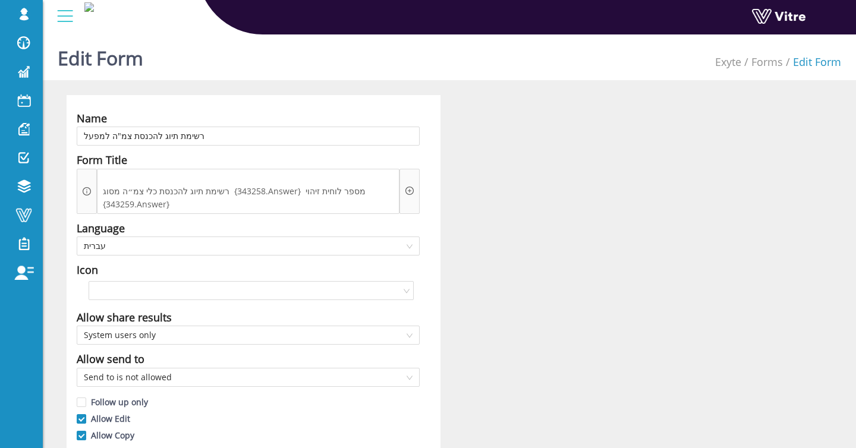
click at [414, 189] on div at bounding box center [410, 191] width 20 height 45
click at [409, 189] on icon "plus-circle" at bounding box center [410, 191] width 8 height 8
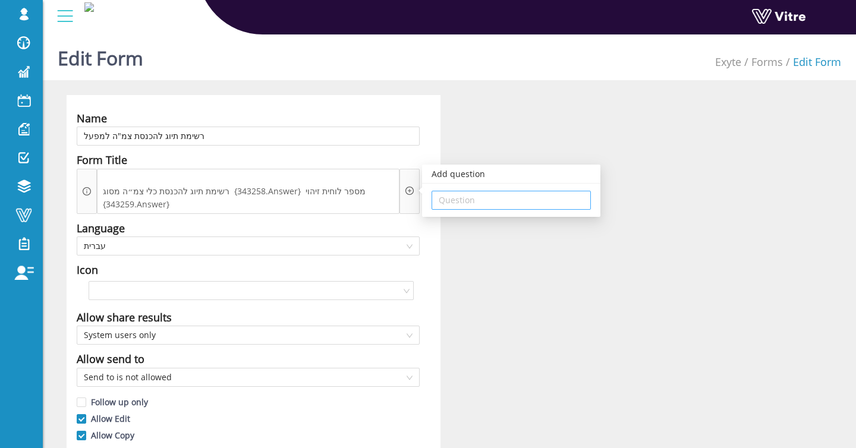
click at [495, 193] on input "search" at bounding box center [511, 200] width 145 height 18
type input "258"
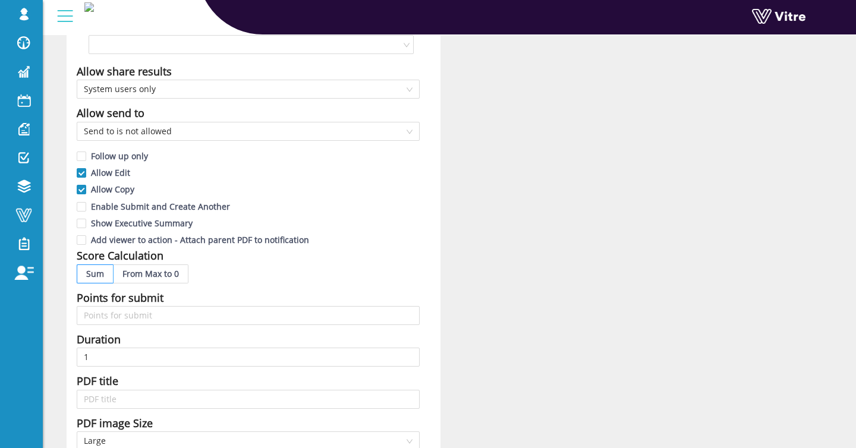
scroll to position [0, 0]
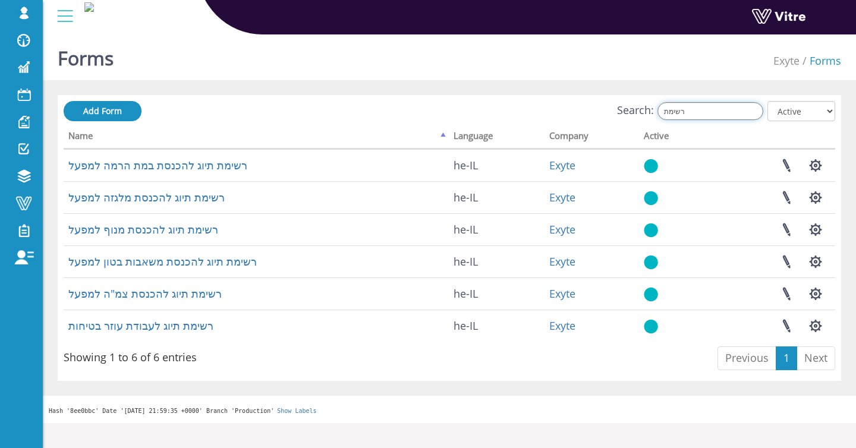
click at [731, 108] on input "רשימת" at bounding box center [711, 111] width 106 height 18
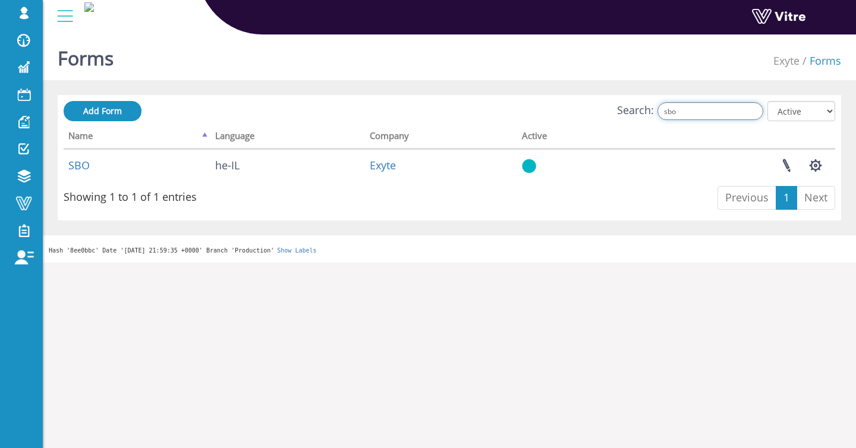
type input "sbo"
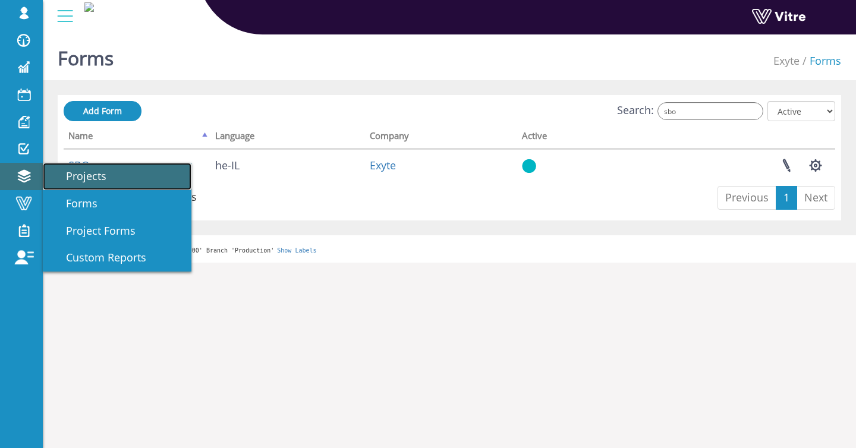
click at [125, 180] on link "Projects" at bounding box center [117, 176] width 149 height 27
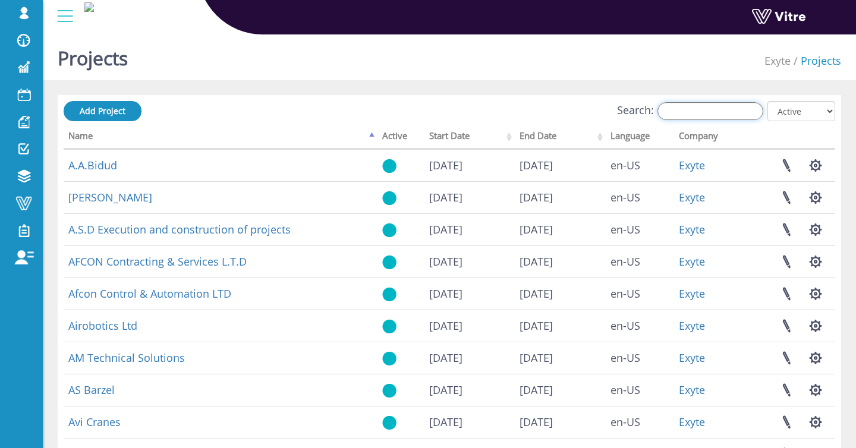
click at [701, 112] on input "Search:" at bounding box center [711, 111] width 106 height 18
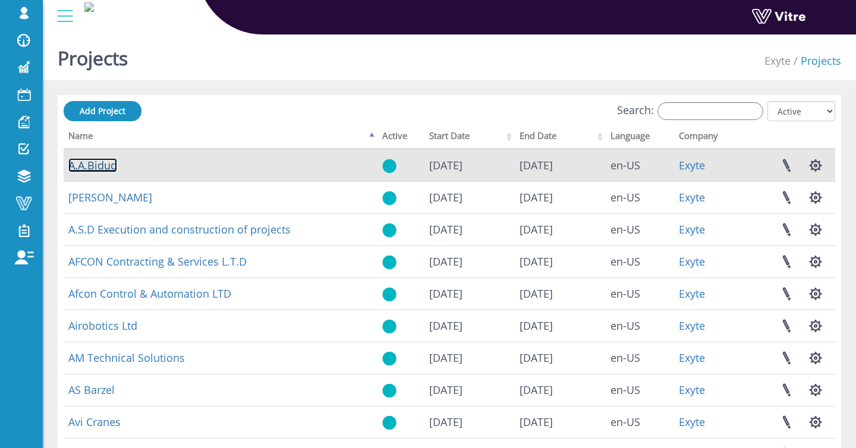
click at [97, 169] on link "A.A.Bidud" at bounding box center [92, 165] width 49 height 14
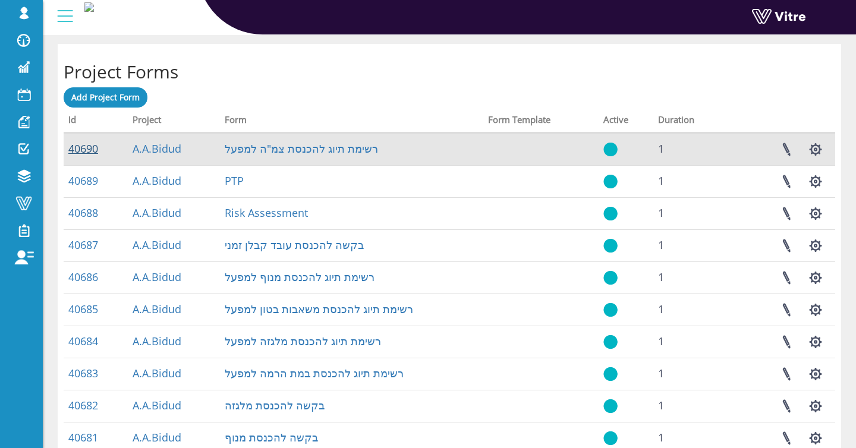
scroll to position [464, 0]
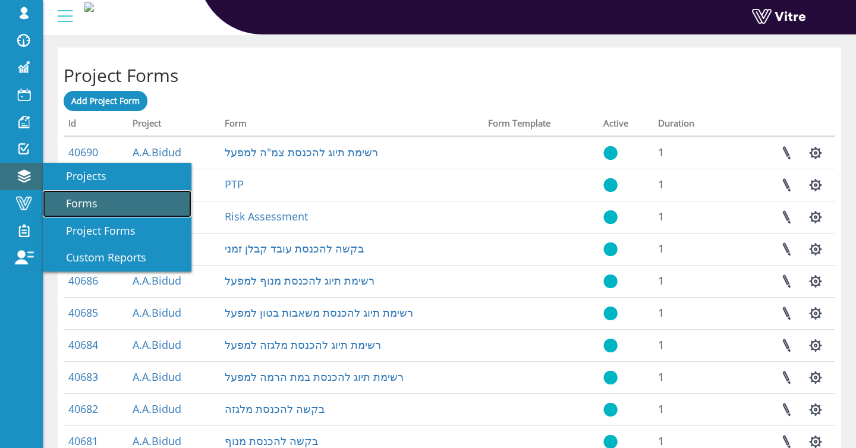
click at [74, 201] on span "Forms" at bounding box center [75, 203] width 46 height 14
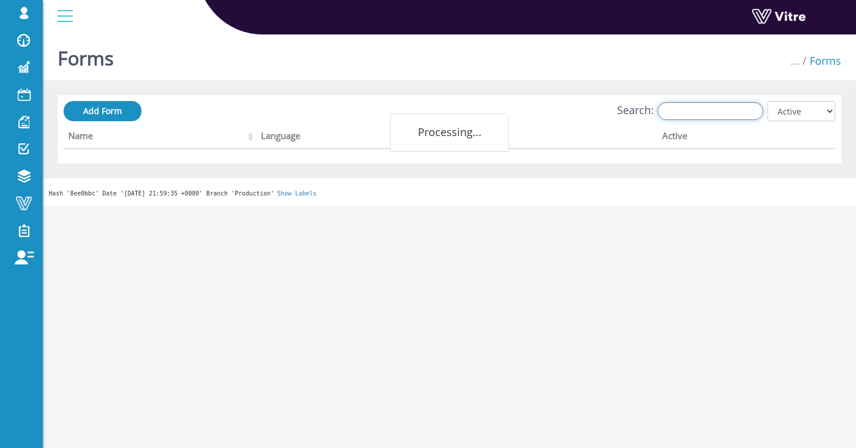
click at [739, 107] on input "Search:" at bounding box center [711, 111] width 106 height 18
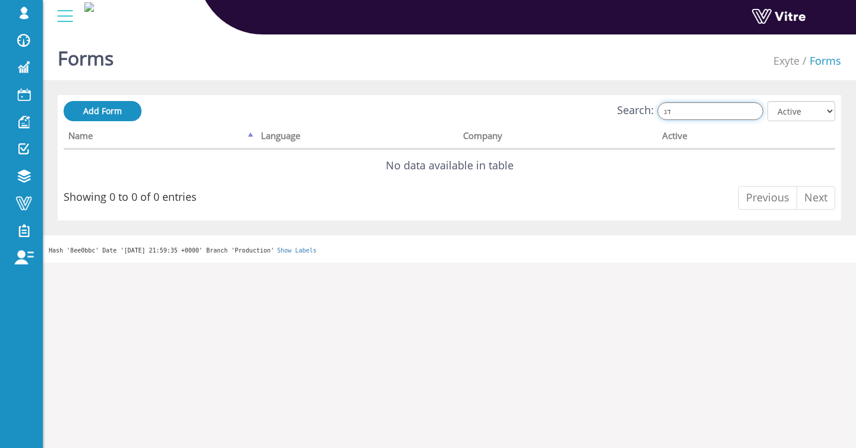
type input "ד"
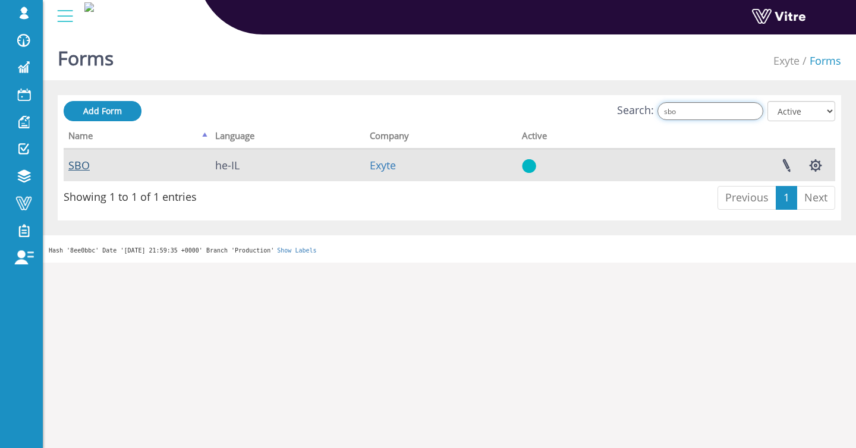
type input "sbo"
click at [79, 161] on link "SBO" at bounding box center [78, 165] width 21 height 14
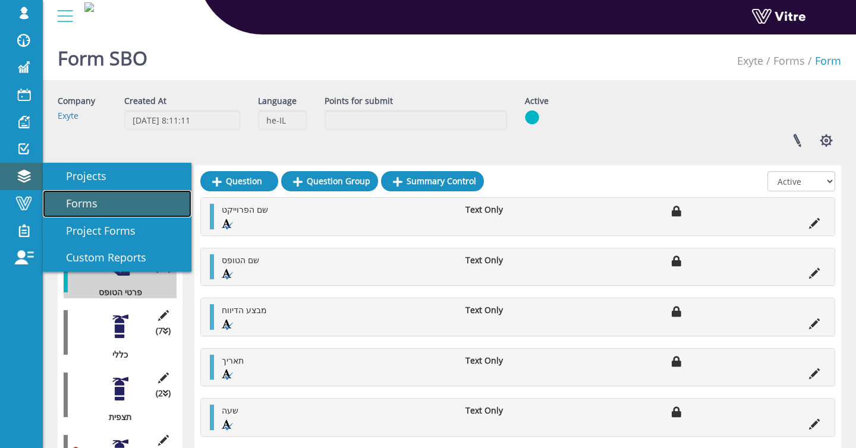
drag, startPoint x: 68, startPoint y: 197, endPoint x: 159, endPoint y: 197, distance: 90.4
click at [69, 197] on span "Forms" at bounding box center [75, 203] width 46 height 14
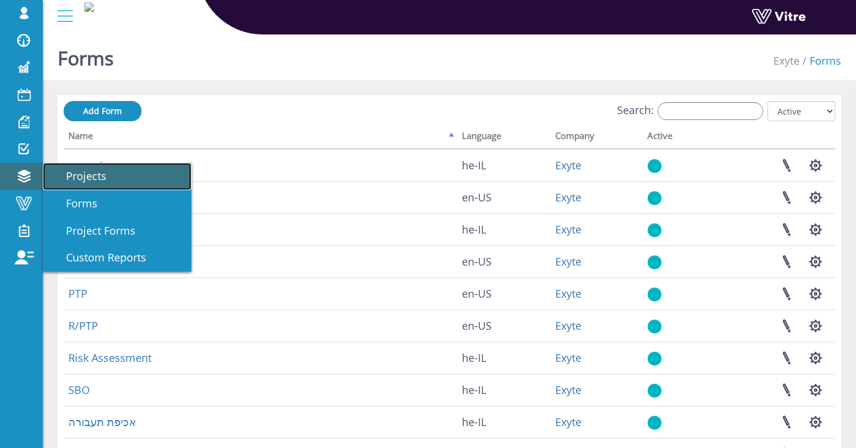
click at [58, 179] on span "Projects" at bounding box center [79, 176] width 55 height 14
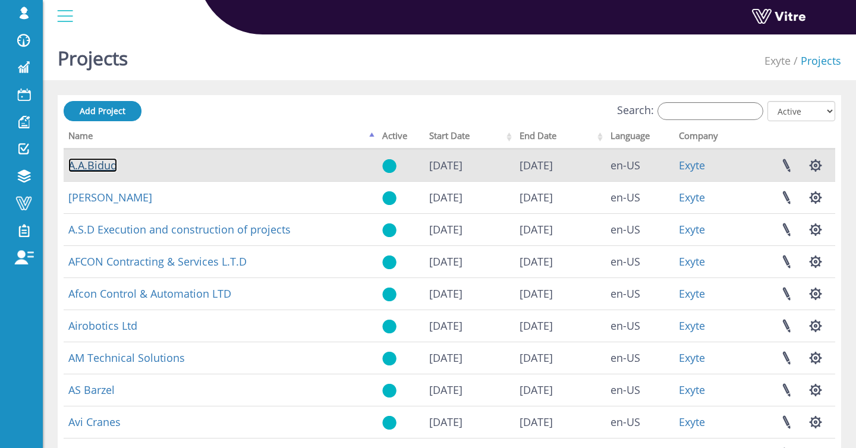
click at [102, 165] on link "A.A.Bidud" at bounding box center [92, 165] width 49 height 14
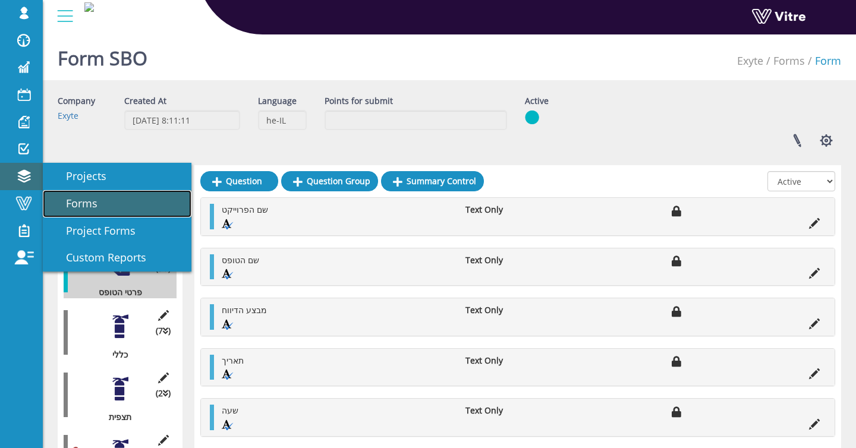
click at [61, 202] on span "Forms" at bounding box center [75, 203] width 46 height 14
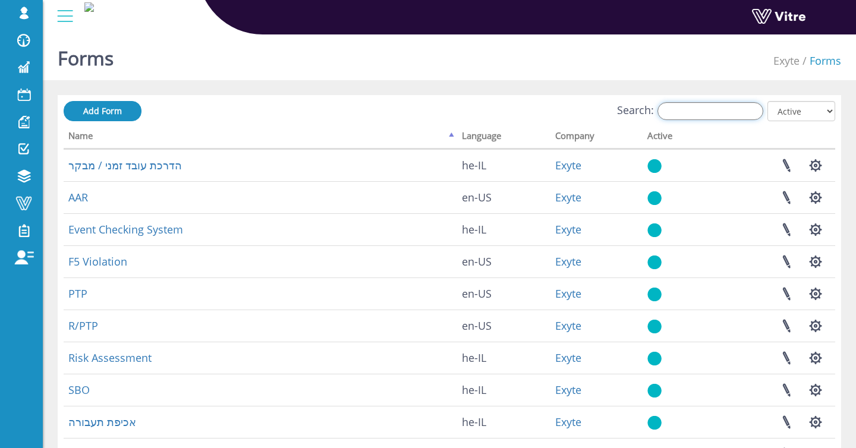
click at [699, 106] on input "Search:" at bounding box center [711, 111] width 106 height 18
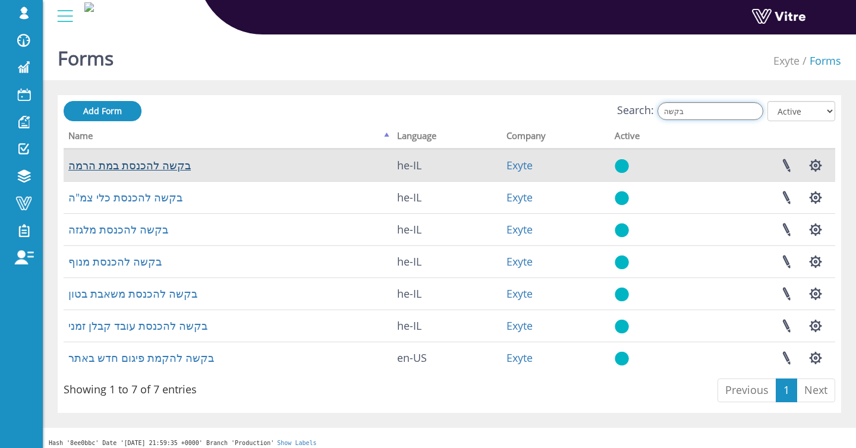
type input "בקשה"
click at [178, 164] on link "בקשה להכנסת במת הרמה" at bounding box center [129, 165] width 123 height 14
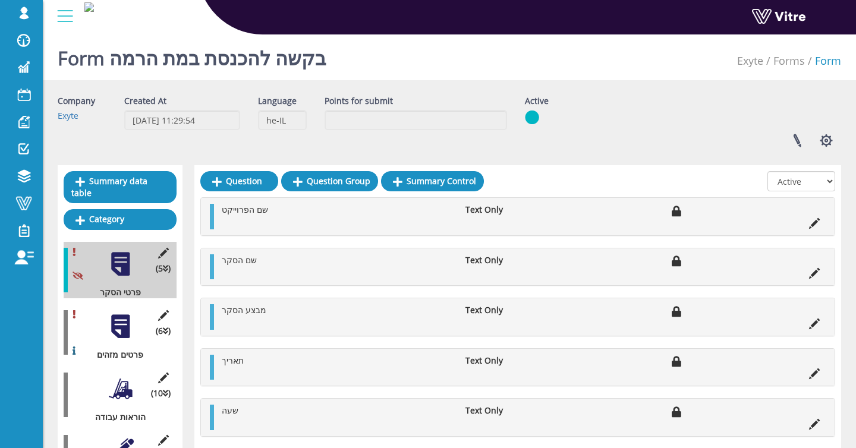
scroll to position [228, 0]
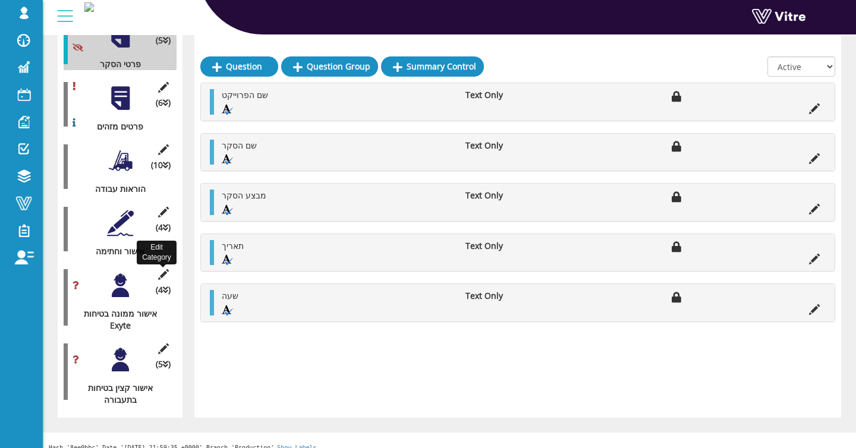
click at [162, 269] on icon at bounding box center [163, 274] width 15 height 11
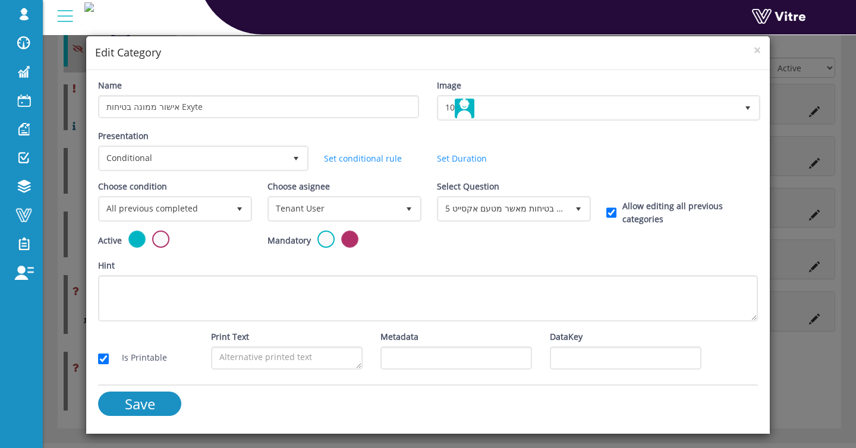
click at [63, 272] on div "× Edit Category Name אישור ממונה בטיחות Exyte Image 10 10 Presentation Conditio…" at bounding box center [428, 224] width 856 height 448
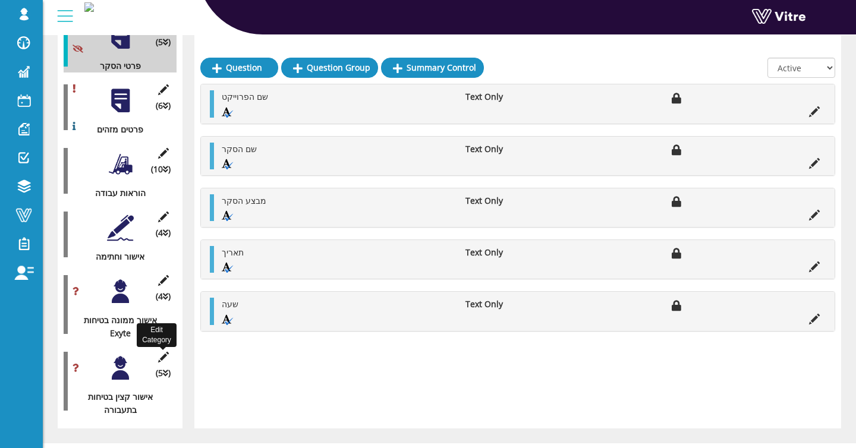
click at [161, 352] on icon at bounding box center [163, 357] width 15 height 11
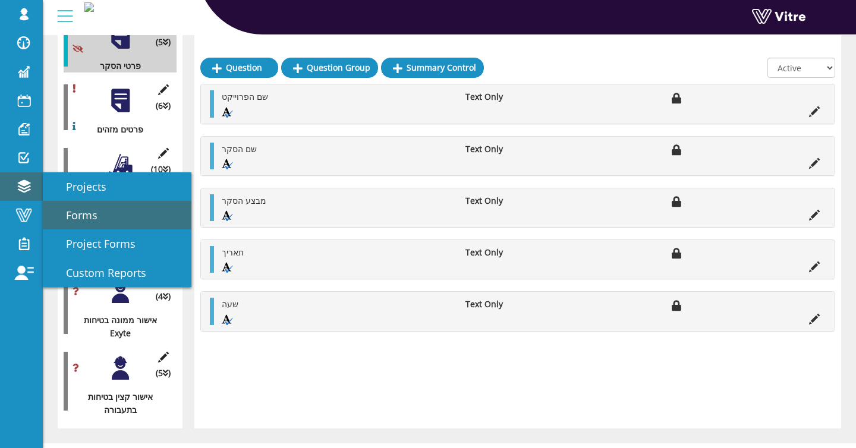
click at [85, 212] on span "Forms" at bounding box center [75, 215] width 46 height 14
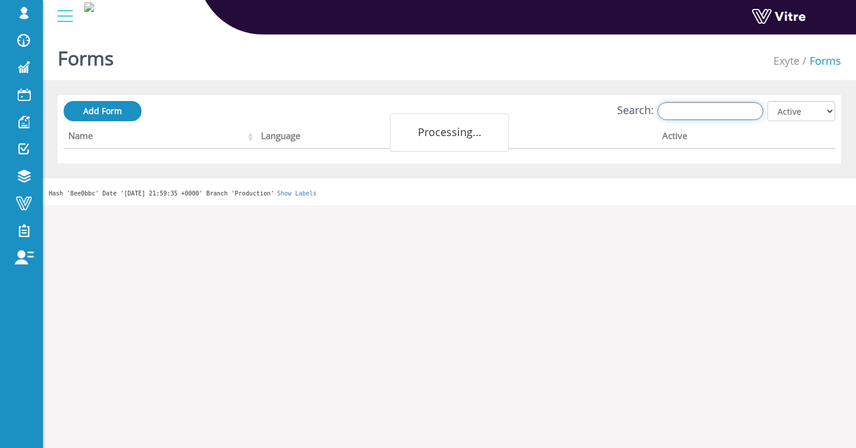
click at [742, 114] on input "Search:" at bounding box center [711, 111] width 106 height 18
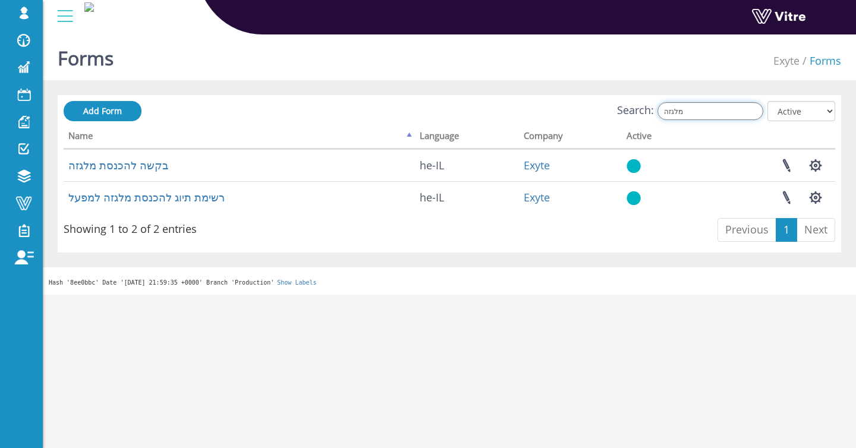
click at [712, 108] on input "מלגזה" at bounding box center [711, 111] width 106 height 18
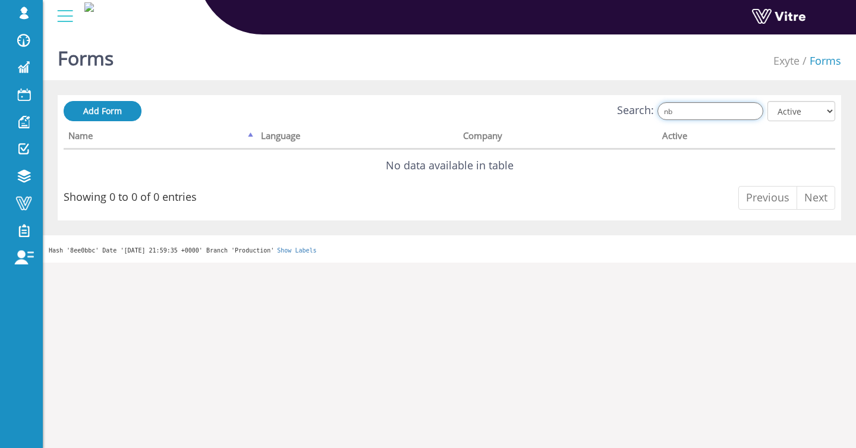
type input "n"
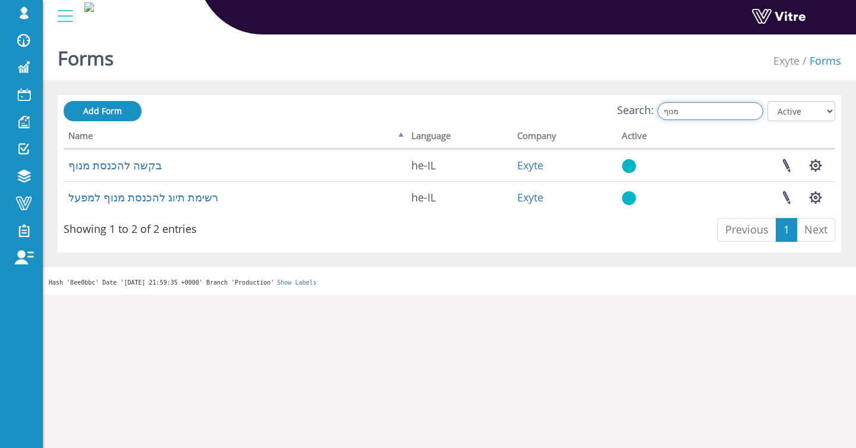
click at [702, 114] on input "מנוף" at bounding box center [711, 111] width 106 height 18
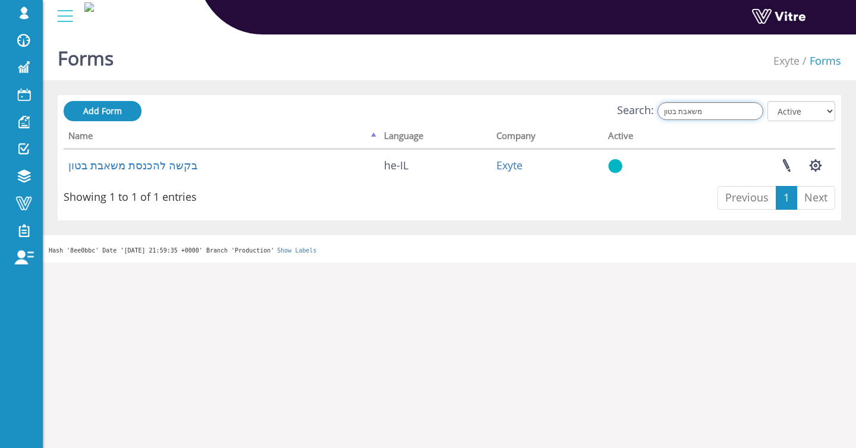
click at [727, 111] on input "משאבת בטון" at bounding box center [711, 111] width 106 height 18
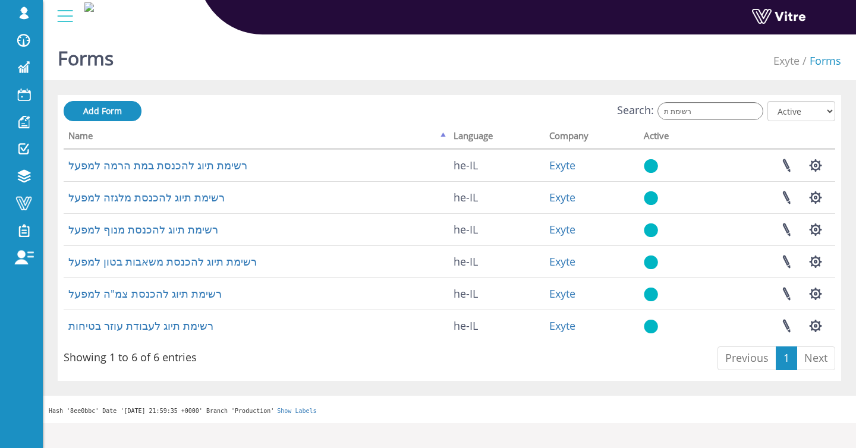
click at [731, 121] on div "Search: רשימת ת All Active Not Active" at bounding box center [450, 112] width 772 height 22
click at [731, 114] on input "רשימת ת" at bounding box center [711, 111] width 106 height 18
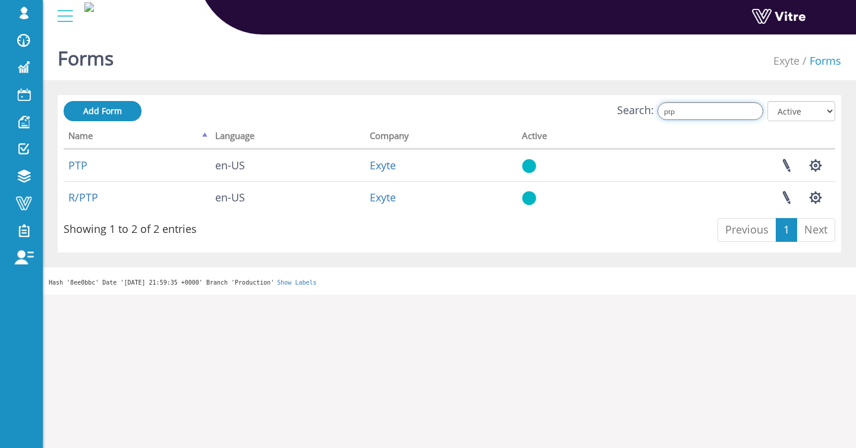
click at [695, 109] on input "ptp" at bounding box center [711, 111] width 106 height 18
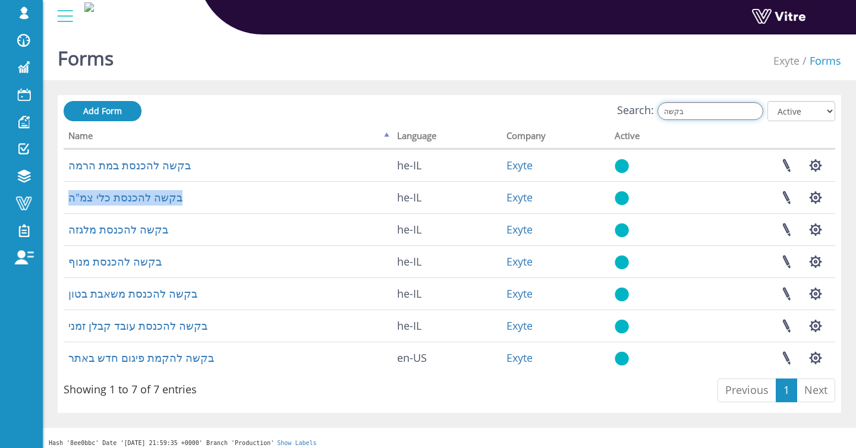
click at [741, 115] on input "בקשה" at bounding box center [711, 111] width 106 height 18
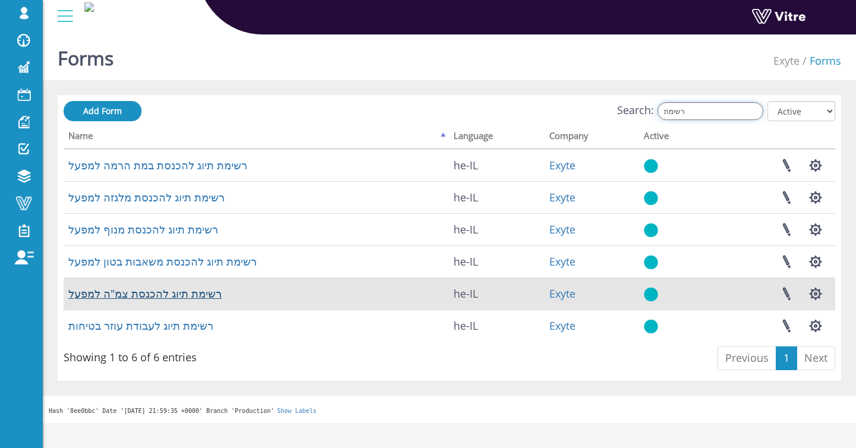
type input "רשימת"
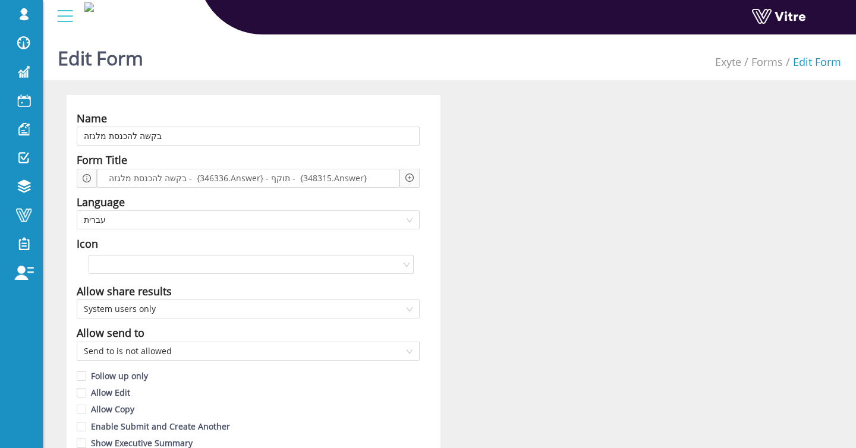
click at [410, 177] on icon "plus-circle" at bounding box center [410, 178] width 8 height 8
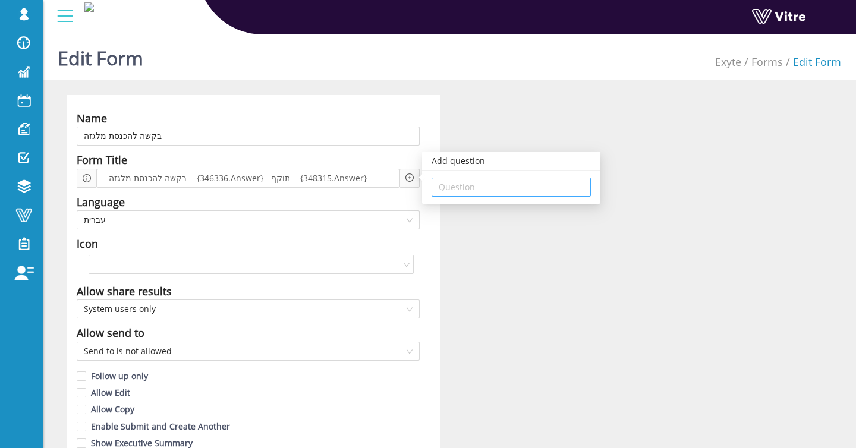
click at [454, 187] on input "search" at bounding box center [511, 187] width 145 height 18
type input "3"
click at [528, 187] on input "336" at bounding box center [511, 187] width 145 height 18
click at [519, 187] on input "336" at bounding box center [511, 187] width 145 height 18
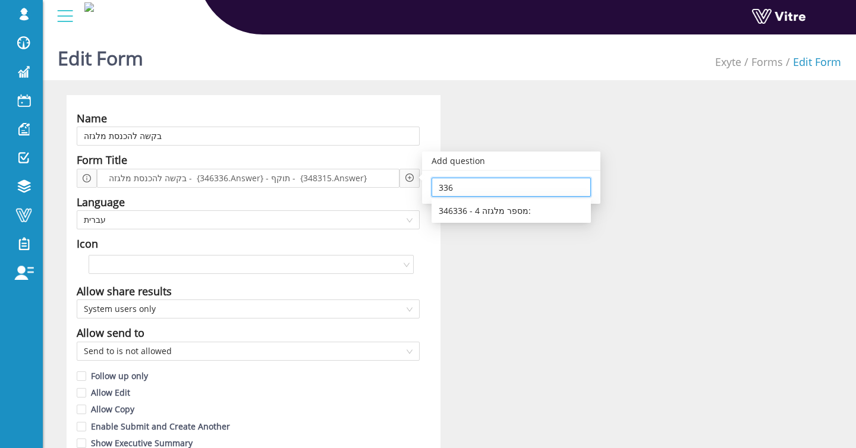
click at [519, 187] on input "336" at bounding box center [511, 187] width 145 height 18
type input "315"
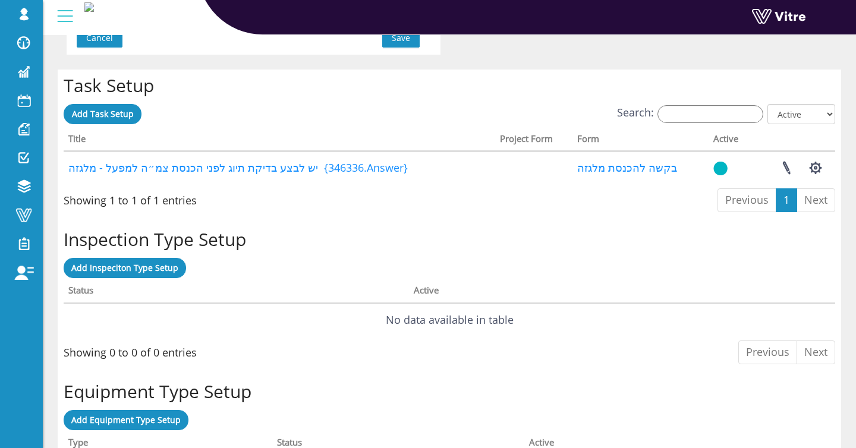
scroll to position [891, 0]
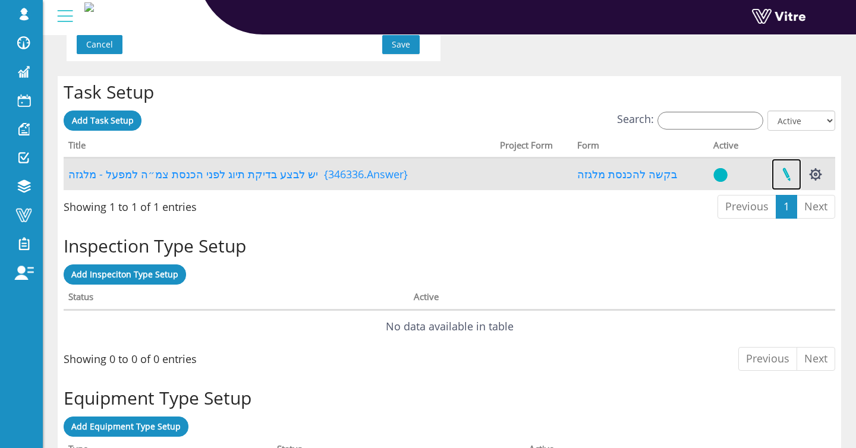
click at [779, 169] on link at bounding box center [787, 175] width 30 height 32
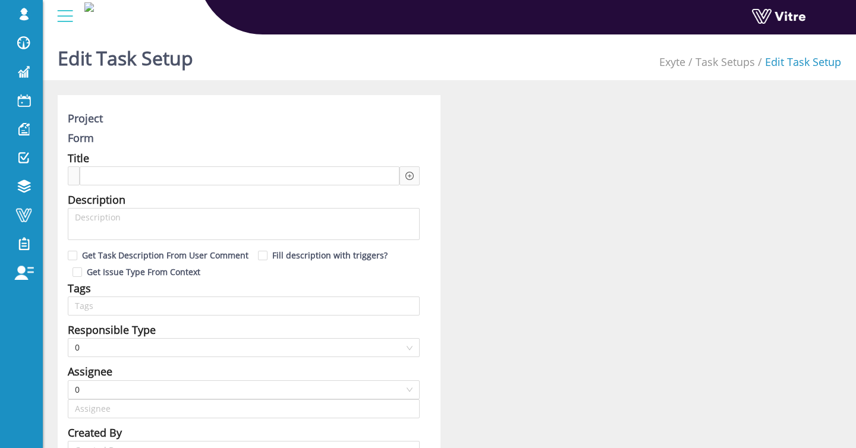
type input "[PERSON_NAME] SU"
type input "12"
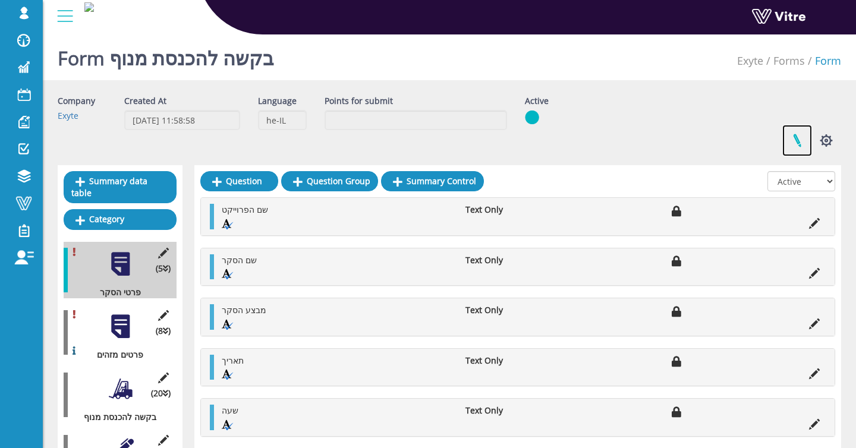
click at [792, 136] on link at bounding box center [798, 141] width 30 height 32
click at [801, 152] on link at bounding box center [798, 141] width 30 height 32
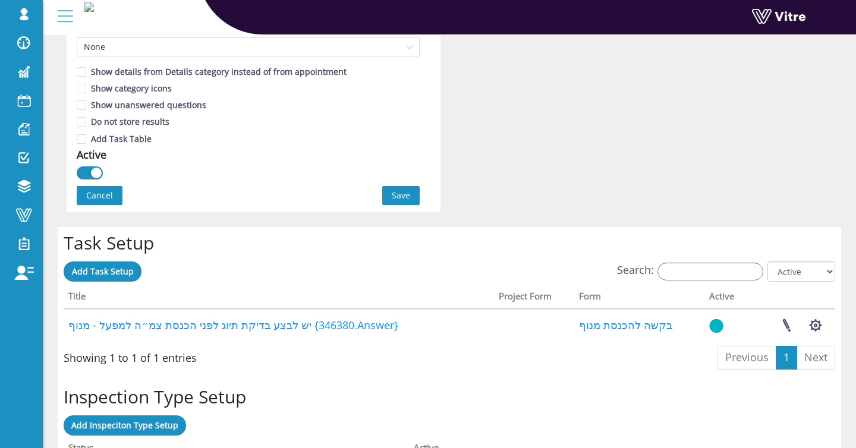
scroll to position [772, 0]
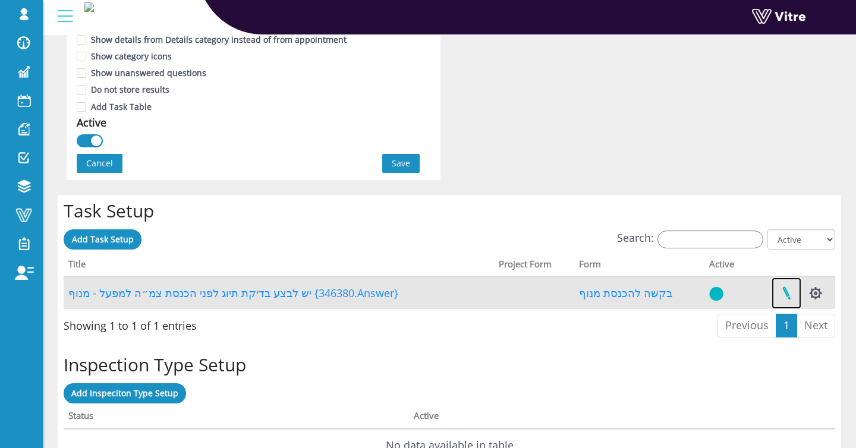
click at [783, 296] on link at bounding box center [787, 294] width 30 height 32
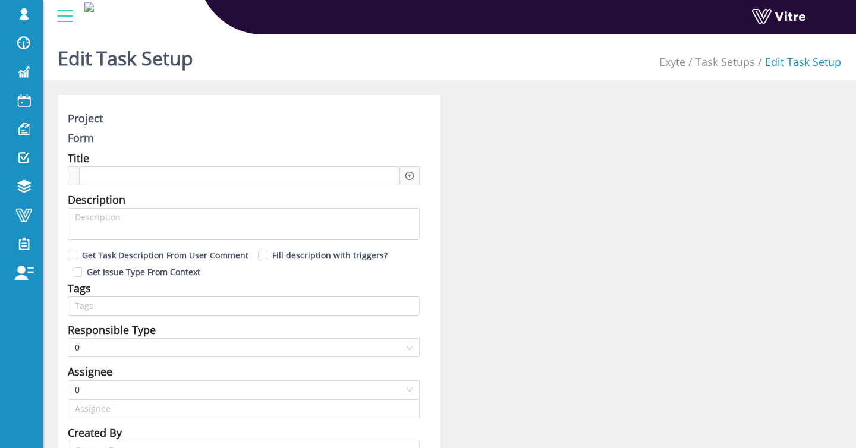
type input "[PERSON_NAME] SU"
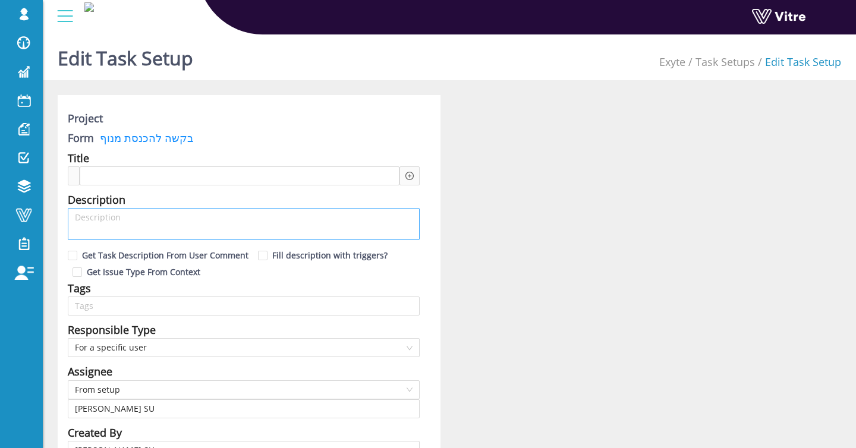
type input "12"
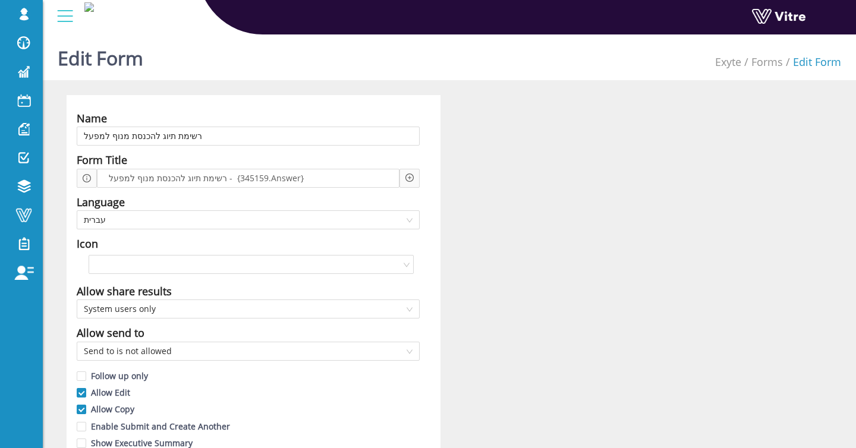
click at [407, 178] on icon "plus-circle" at bounding box center [410, 178] width 8 height 8
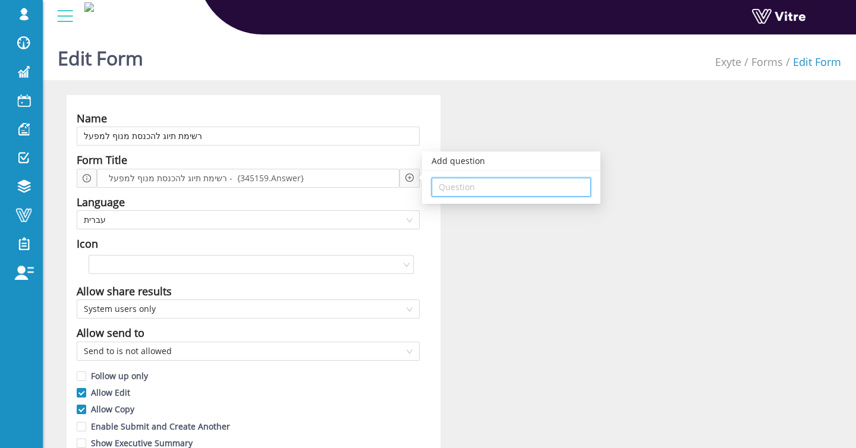
click at [465, 181] on input "search" at bounding box center [511, 187] width 145 height 18
type input "159"
click at [533, 184] on input "159" at bounding box center [511, 187] width 145 height 18
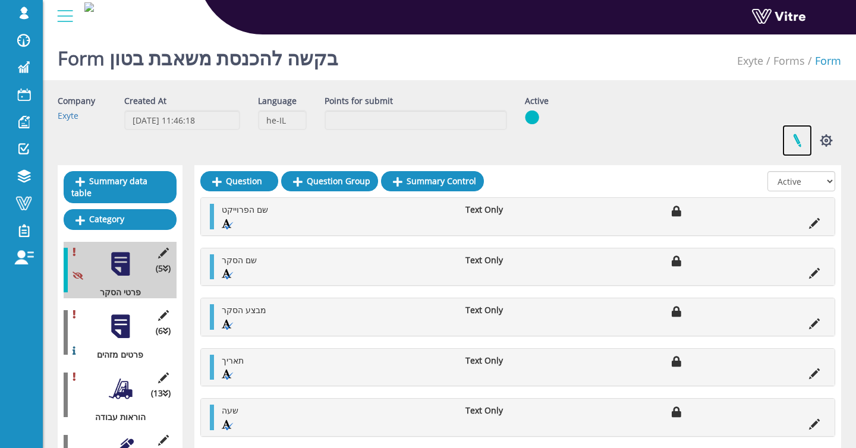
click at [793, 139] on link at bounding box center [798, 141] width 30 height 32
click at [795, 138] on link at bounding box center [798, 141] width 30 height 32
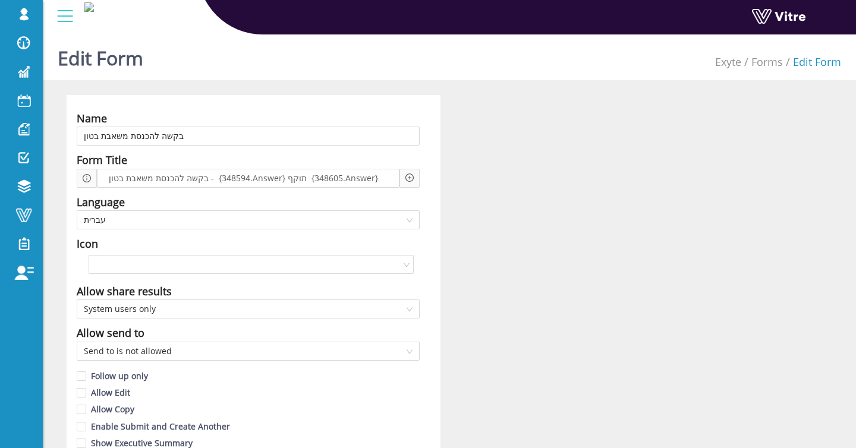
click at [409, 178] on icon "plus-circle" at bounding box center [410, 178] width 8 height 8
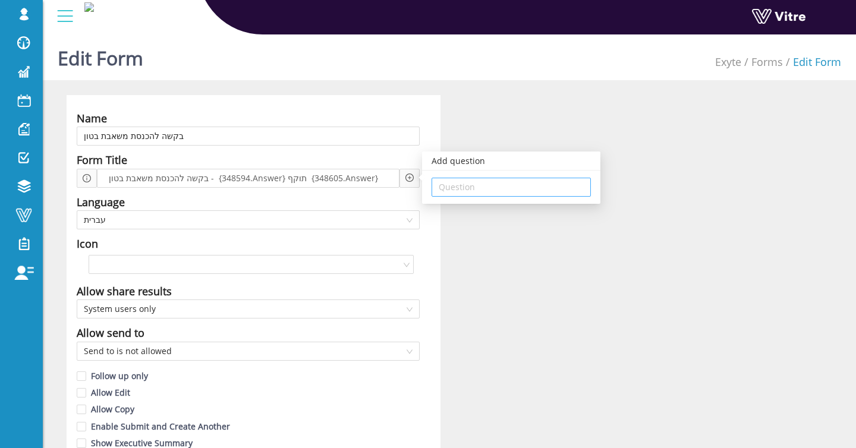
click at [544, 186] on input "search" at bounding box center [511, 187] width 145 height 18
click at [485, 184] on input "594" at bounding box center [511, 187] width 145 height 18
type input "605"
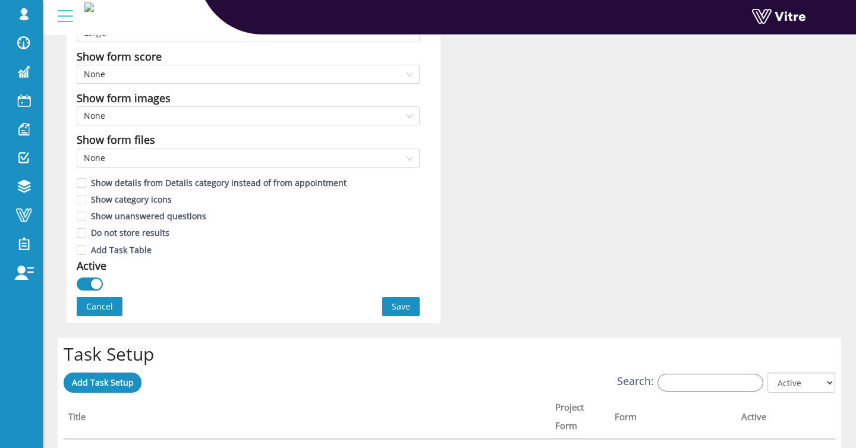
scroll to position [874, 0]
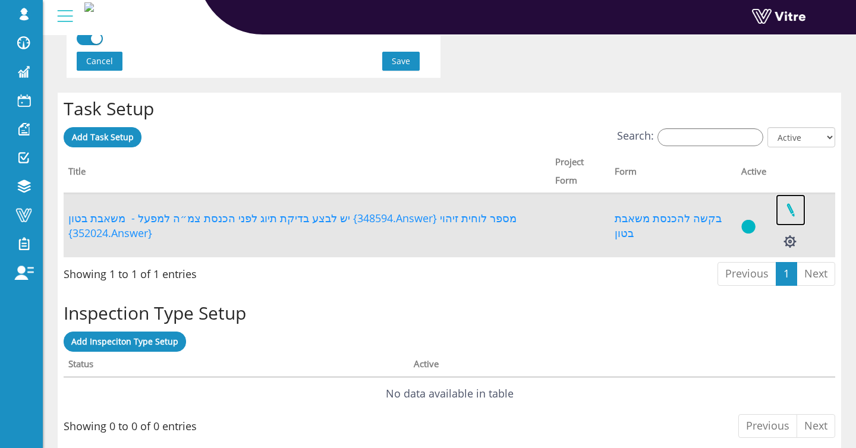
click at [785, 205] on link at bounding box center [791, 210] width 30 height 32
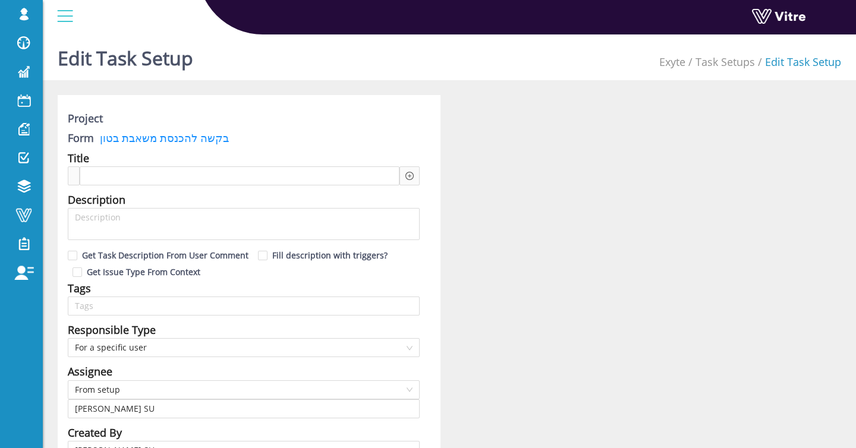
type input "12"
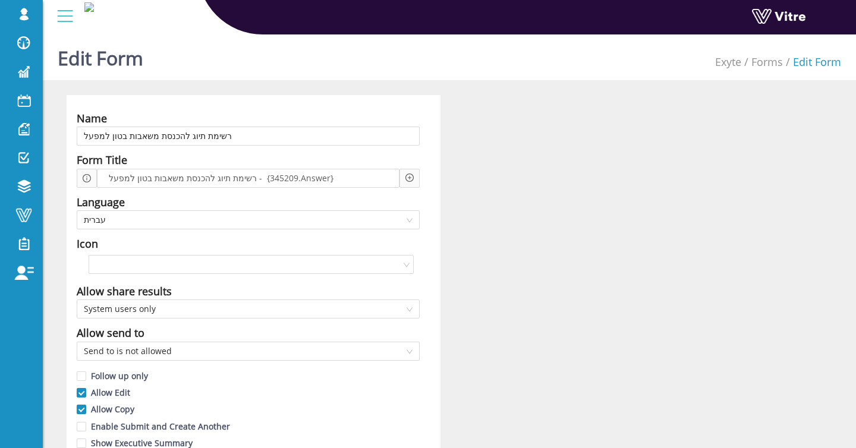
click at [413, 177] on icon "plus-circle" at bounding box center [410, 178] width 8 height 8
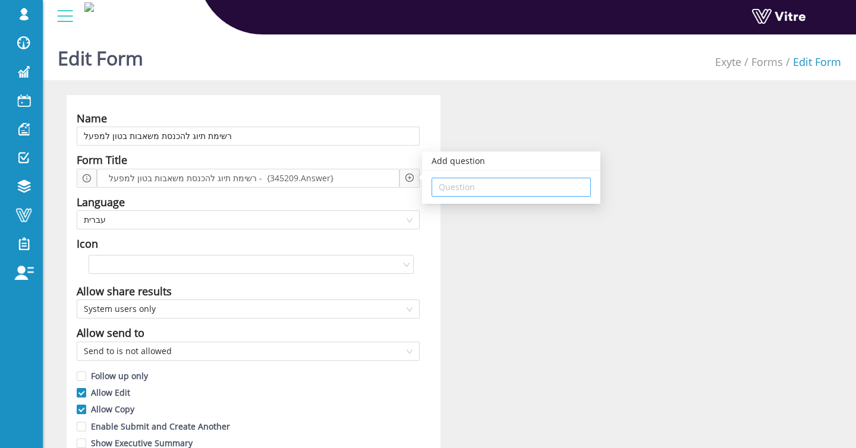
click at [522, 193] on input "search" at bounding box center [511, 187] width 145 height 18
type input "209"
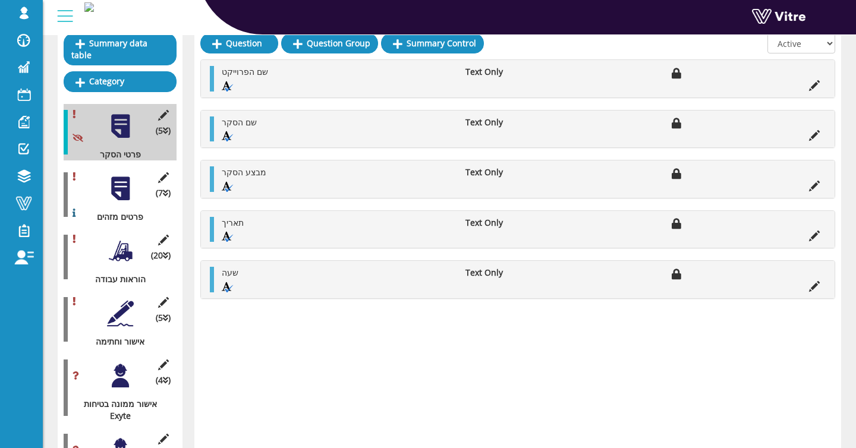
scroll to position [153, 0]
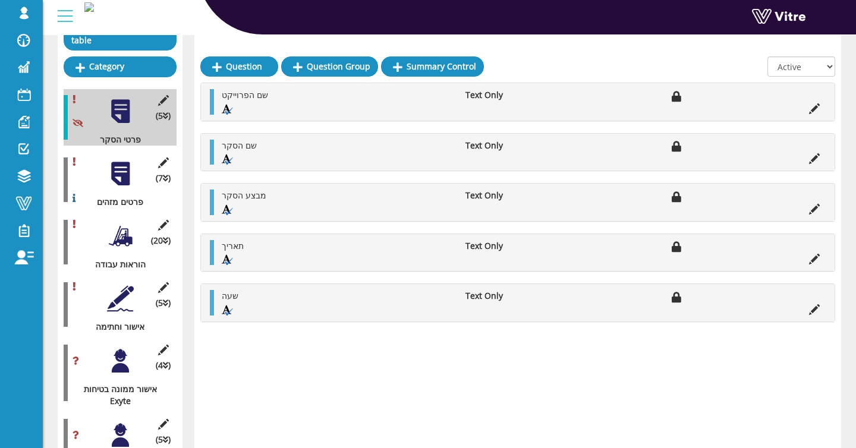
click at [121, 161] on div at bounding box center [120, 174] width 27 height 27
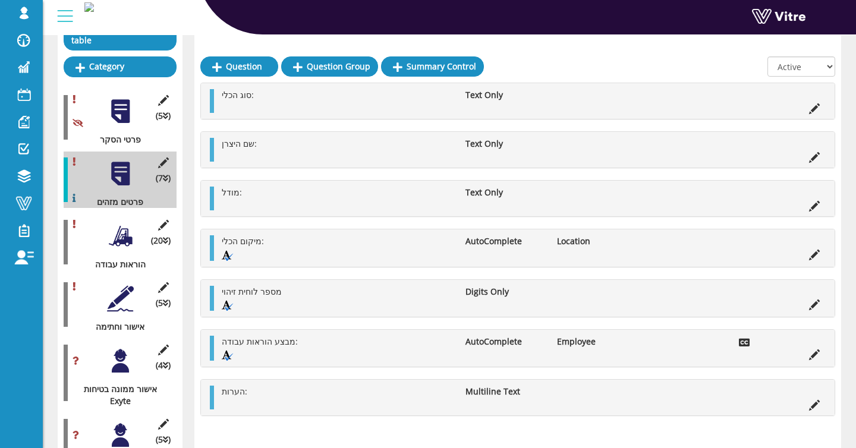
click at [123, 224] on div at bounding box center [120, 236] width 27 height 27
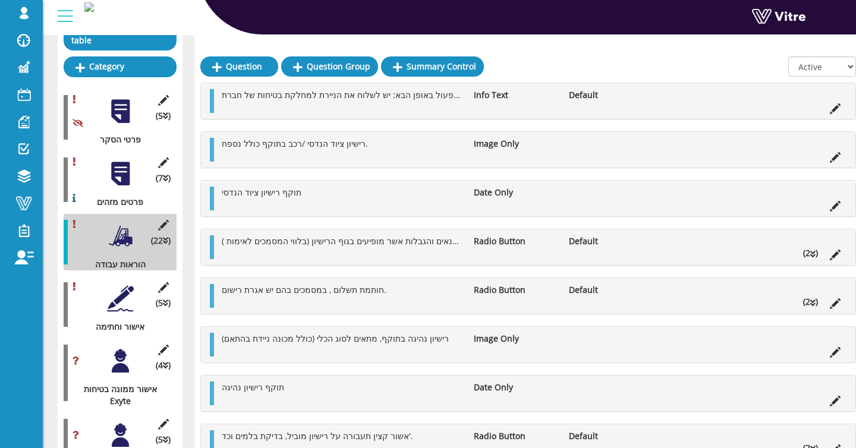
click at [133, 351] on div at bounding box center [120, 361] width 27 height 27
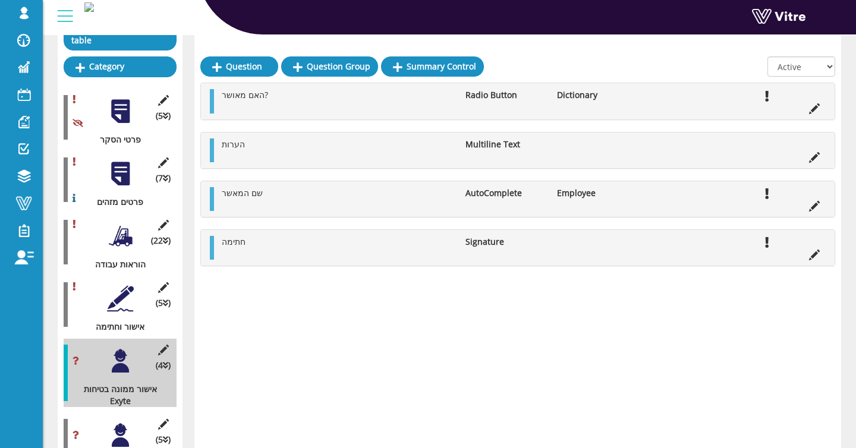
scroll to position [228, 0]
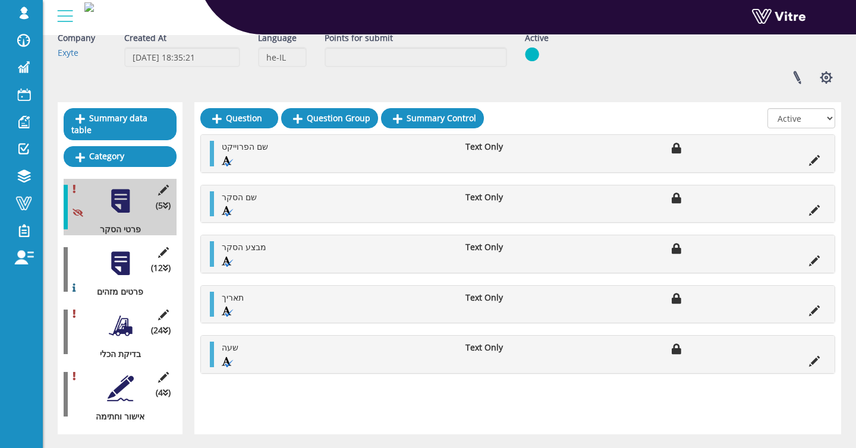
scroll to position [80, 0]
